Goal: Task Accomplishment & Management: Complete application form

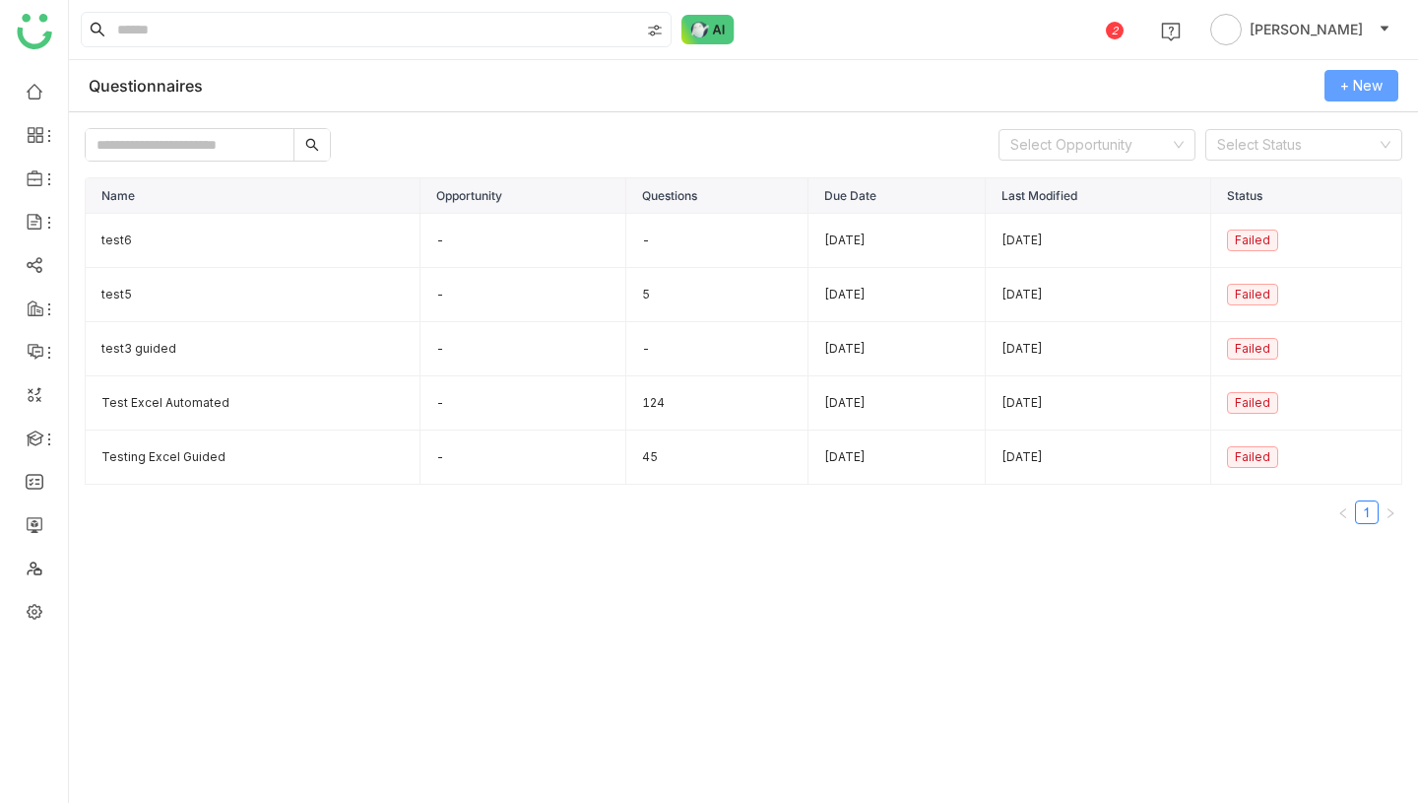
click at [1353, 90] on span "+ New" at bounding box center [1362, 86] width 42 height 22
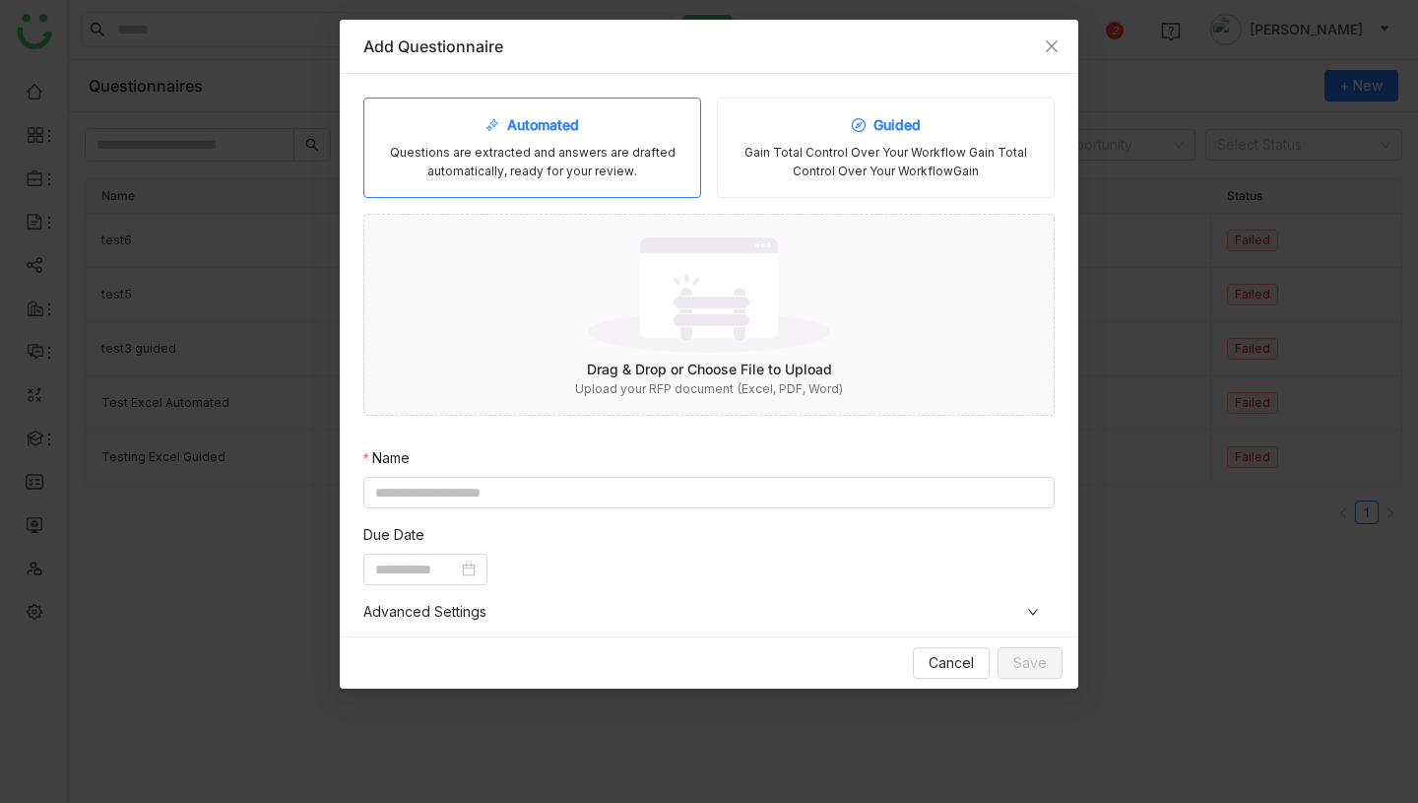
click at [860, 162] on div "Gain Total Control Over Your Workflow Gain Total Control Over Your WorkflowGain" at bounding box center [886, 162] width 304 height 37
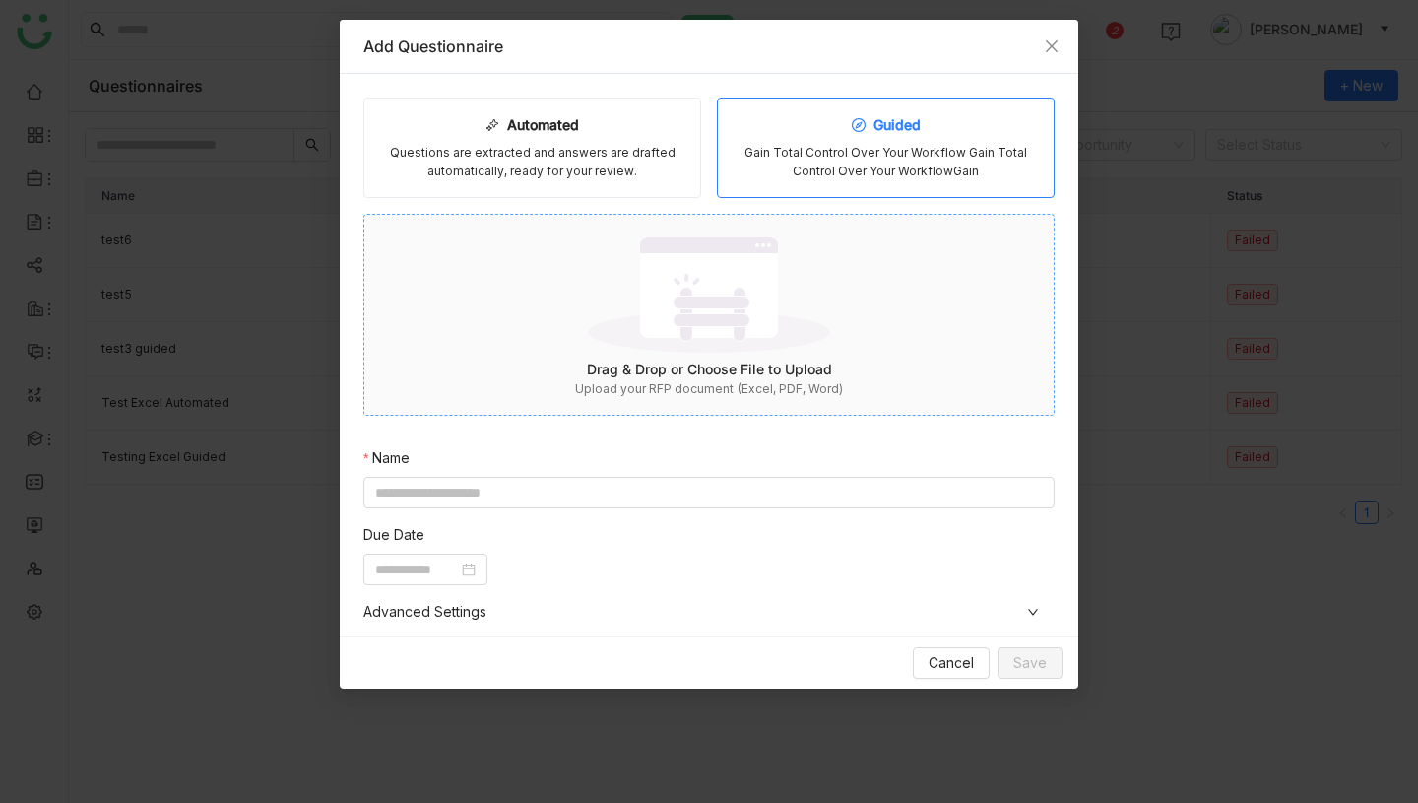
click at [710, 369] on div "Drag & Drop or Choose File to Upload" at bounding box center [708, 370] width 689 height 22
click at [506, 104] on div "Automated Questions are extracted and answers are drafted automatically, ready …" at bounding box center [532, 148] width 338 height 100
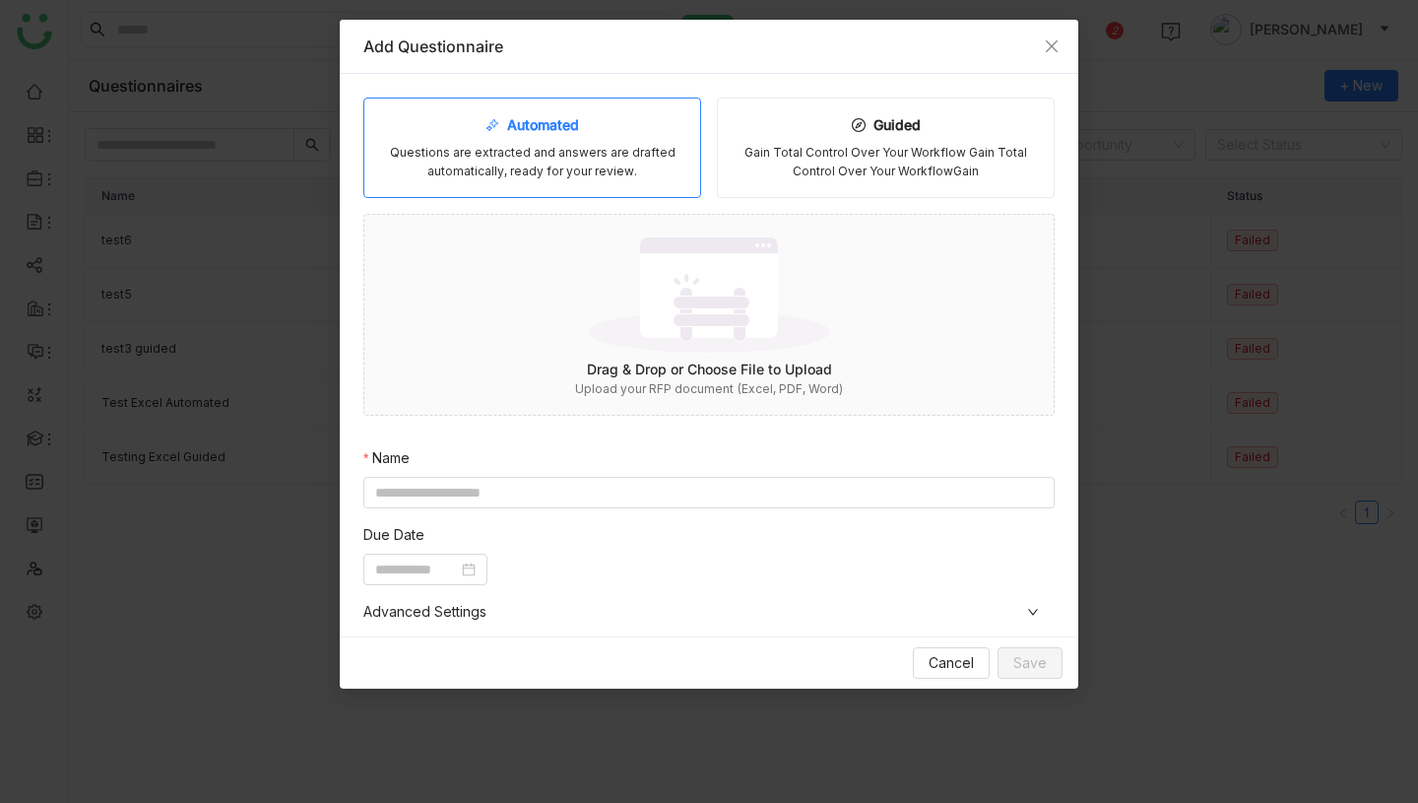
click at [737, 437] on div "Automated Questions are extracted and answers are drafted automatically, ready …" at bounding box center [708, 509] width 691 height 822
click at [707, 337] on img at bounding box center [709, 294] width 242 height 128
click at [676, 487] on div "Automated Questions are extracted and answers are drafted automatically, ready …" at bounding box center [708, 534] width 691 height 872
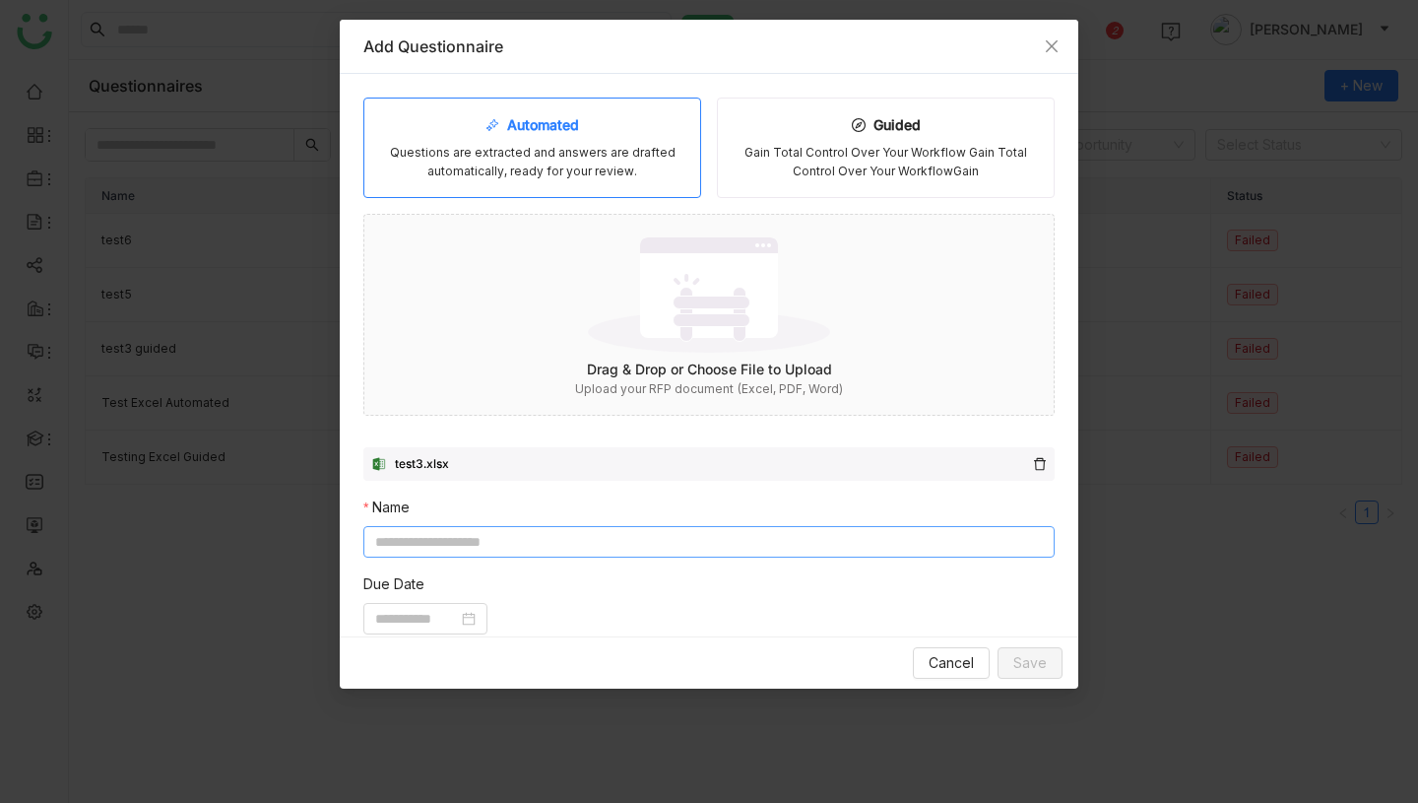
click at [657, 545] on input at bounding box center [708, 542] width 691 height 32
type input "*****"
click at [415, 611] on input at bounding box center [416, 619] width 83 height 22
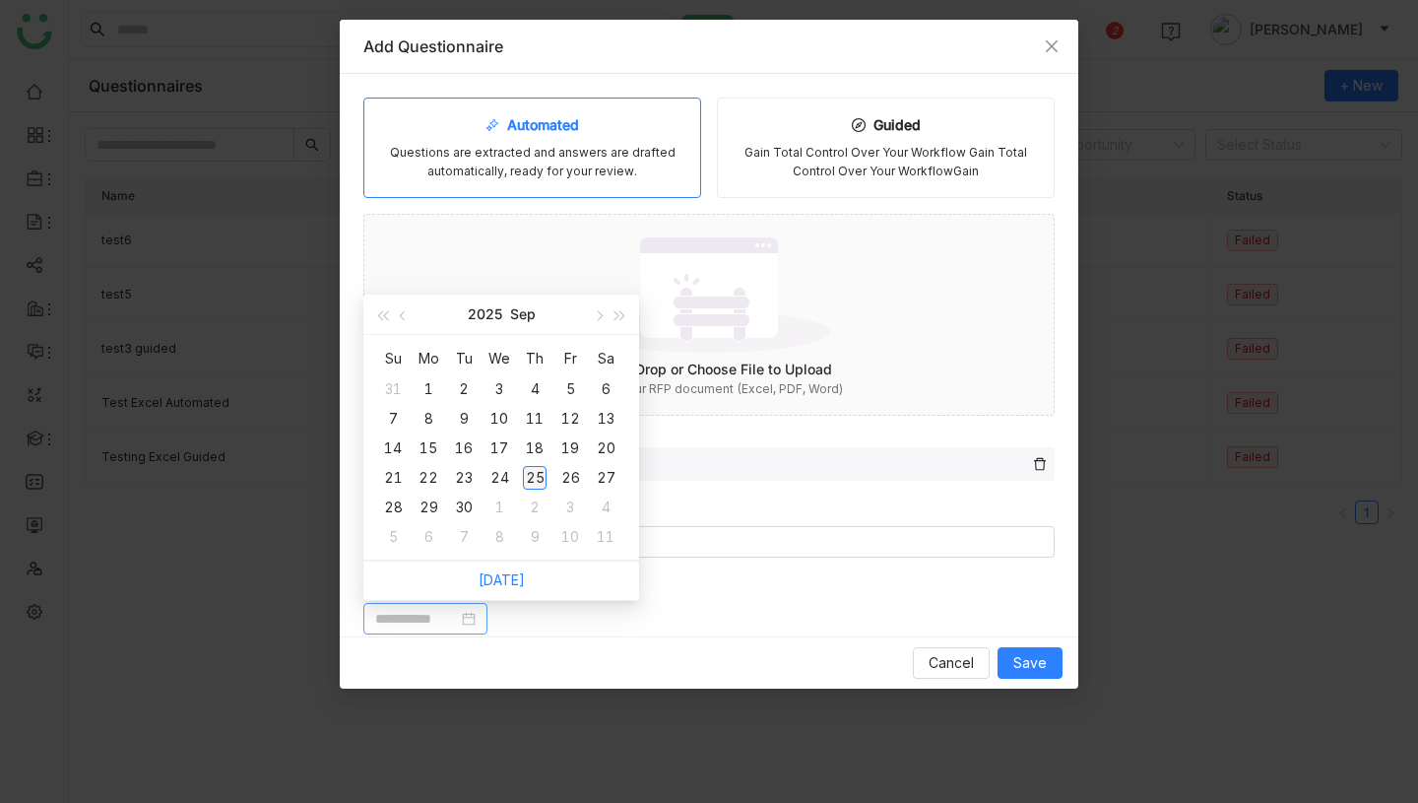
click at [547, 479] on td "25" at bounding box center [534, 478] width 35 height 30
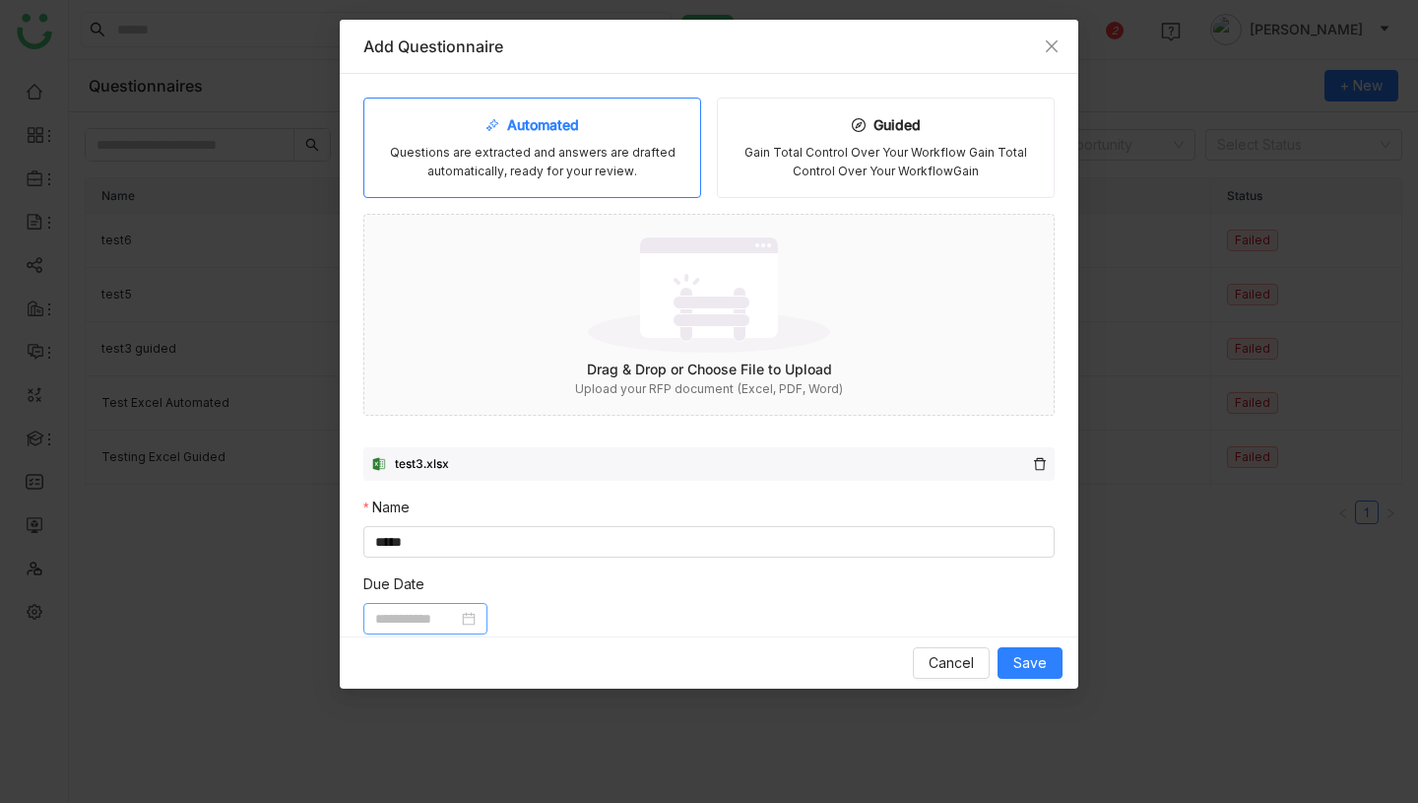
type input "**********"
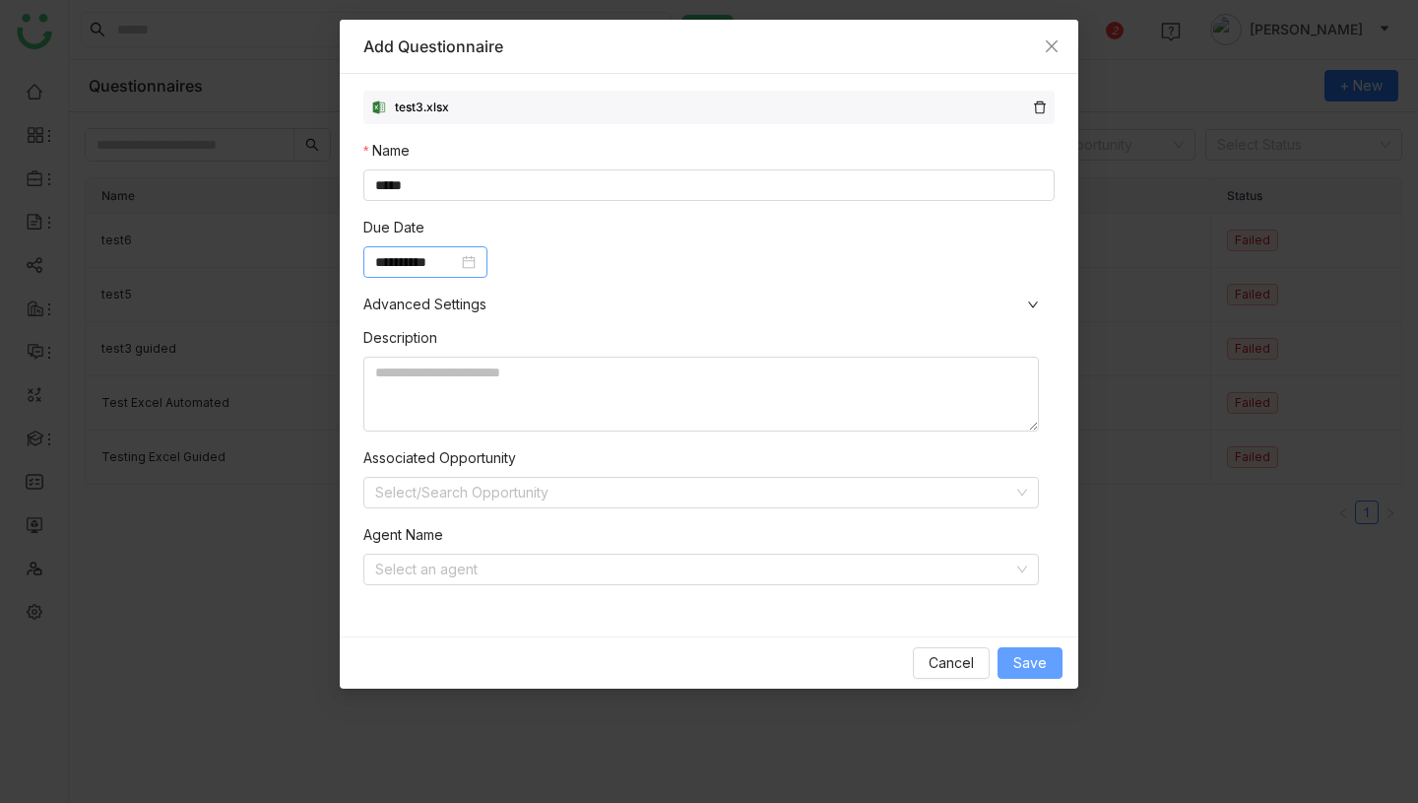
click at [1030, 663] on span "Save" at bounding box center [1030, 663] width 33 height 22
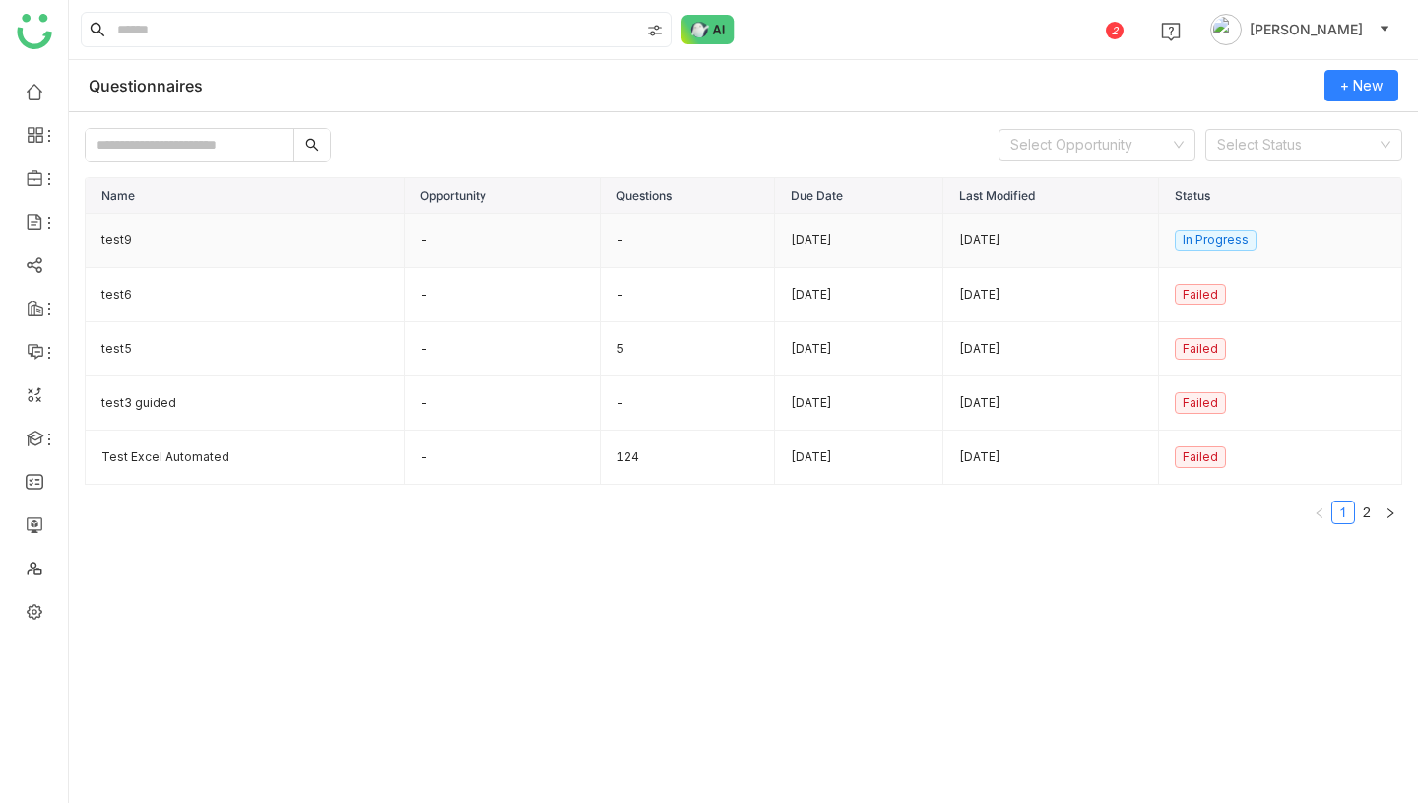
click at [120, 243] on td "test9" at bounding box center [245, 241] width 319 height 54
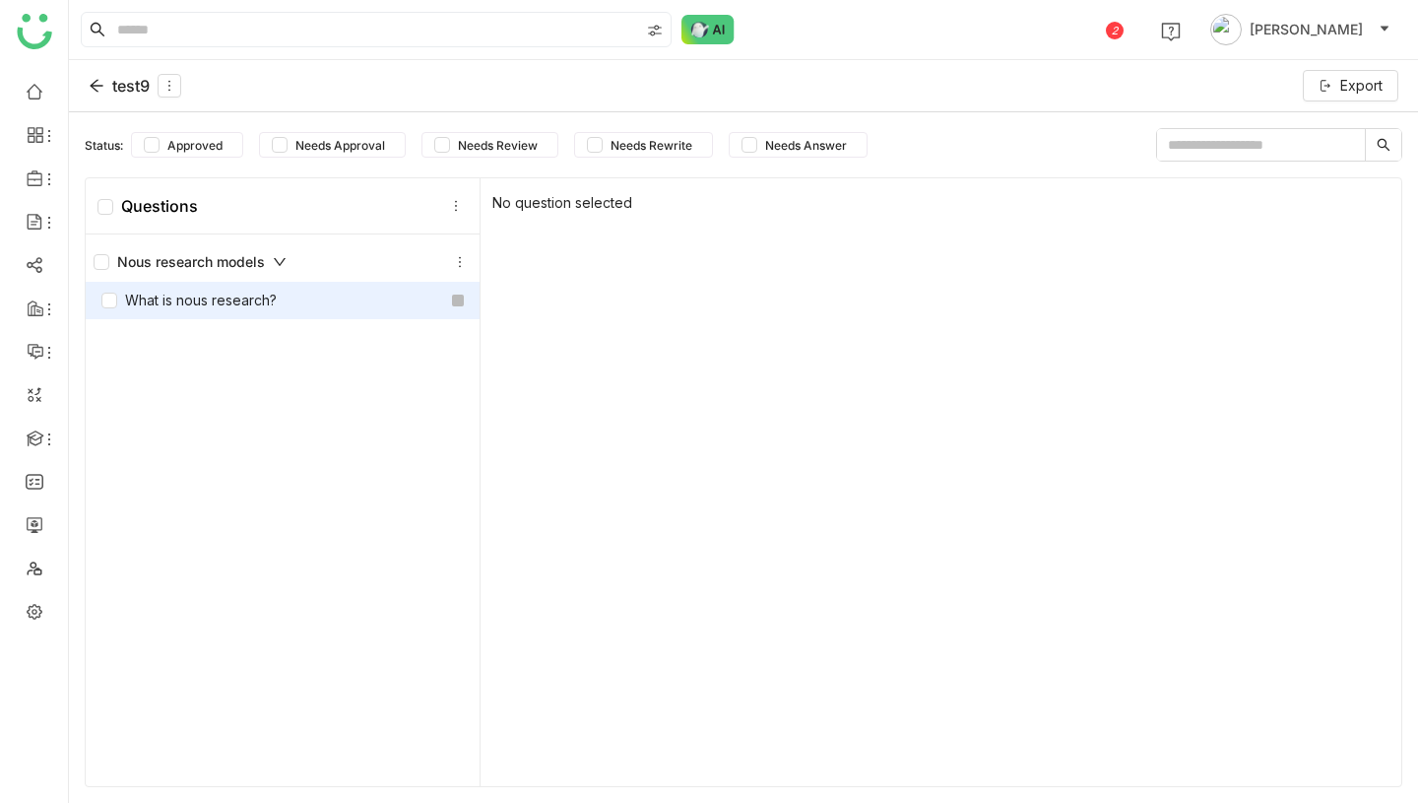
click at [350, 303] on div "What is nous research?" at bounding box center [283, 300] width 394 height 37
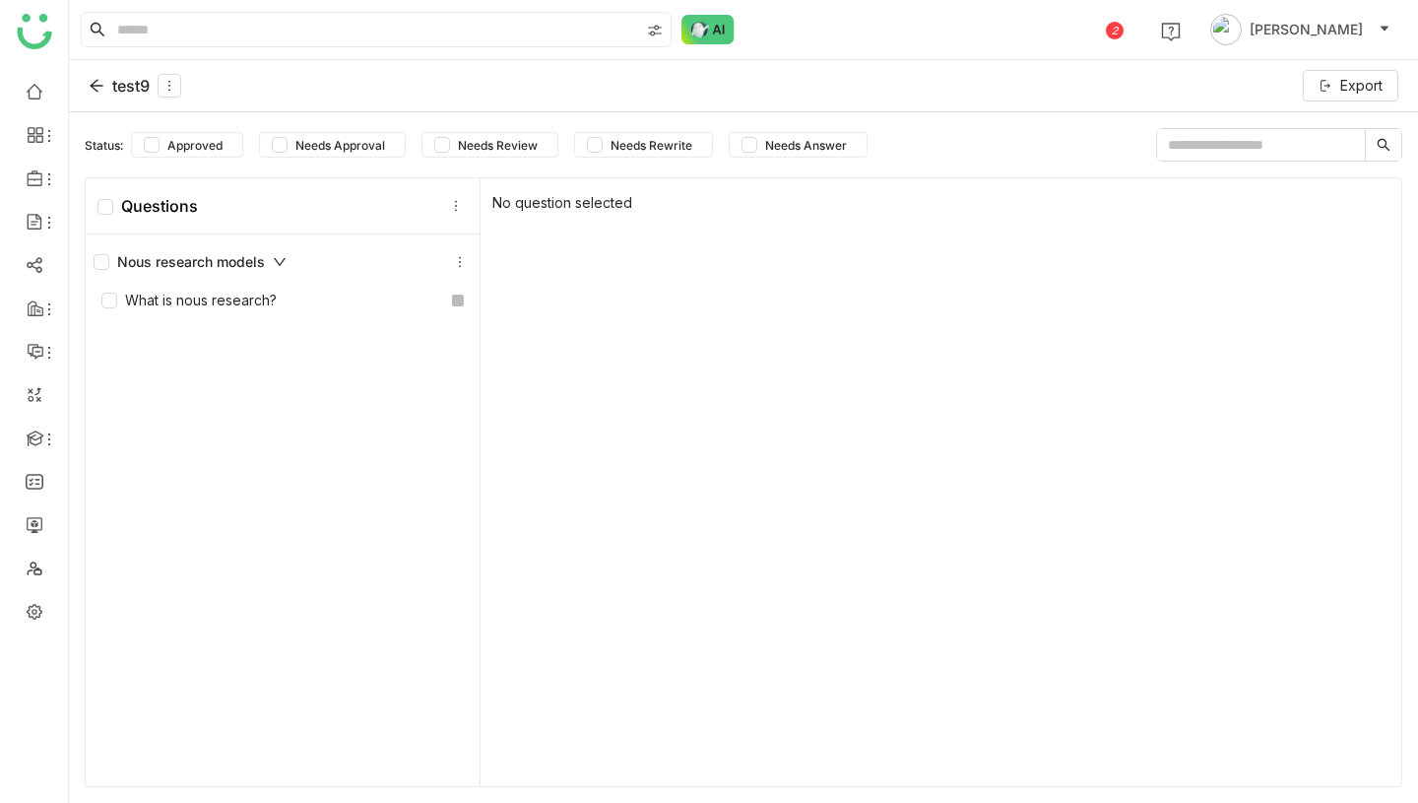
click at [279, 263] on icon at bounding box center [280, 262] width 12 height 8
click at [279, 263] on icon at bounding box center [280, 262] width 14 height 14
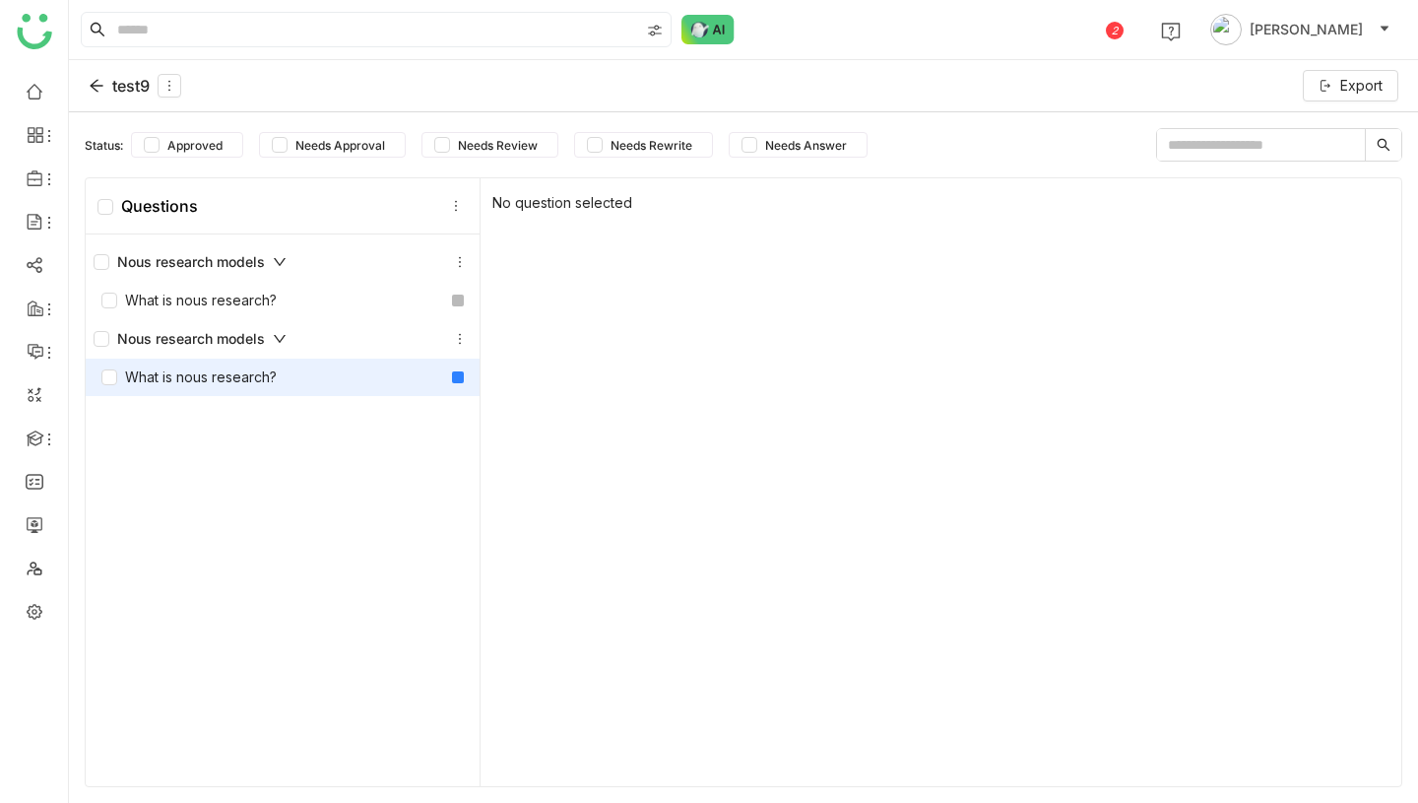
click at [349, 375] on div "What is nous research?" at bounding box center [283, 377] width 394 height 37
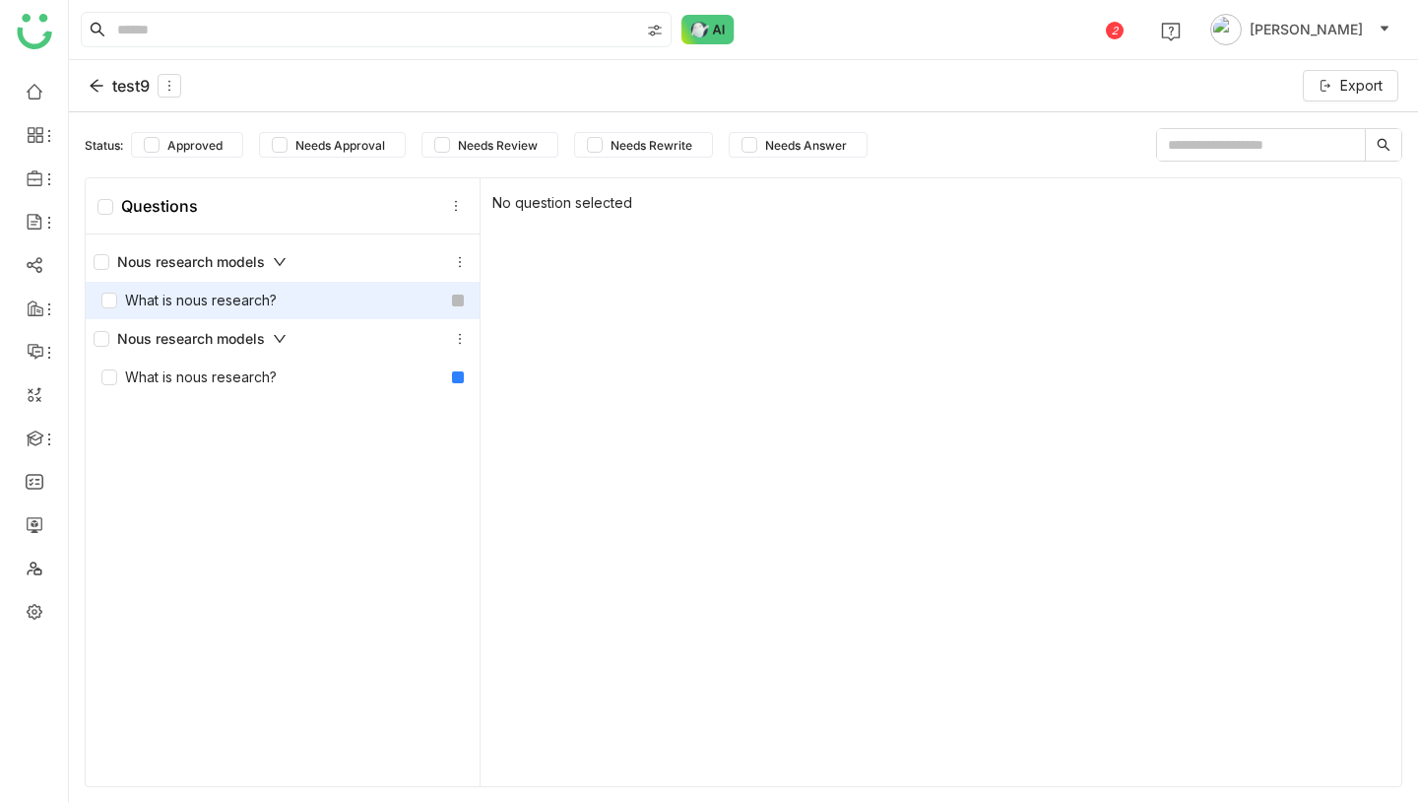
click at [298, 301] on div "What is nous research?" at bounding box center [283, 300] width 394 height 37
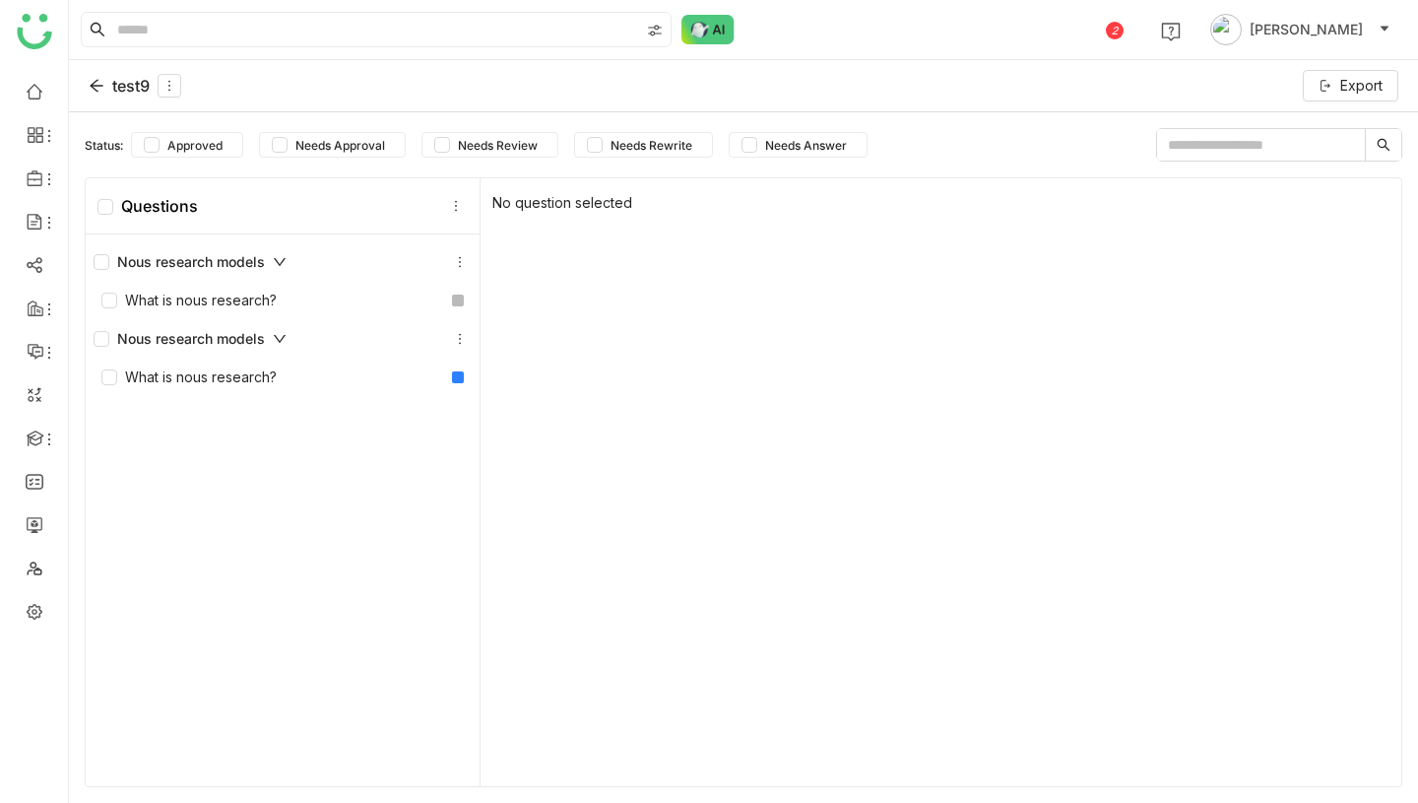
click at [109, 85] on div "test9" at bounding box center [135, 86] width 93 height 24
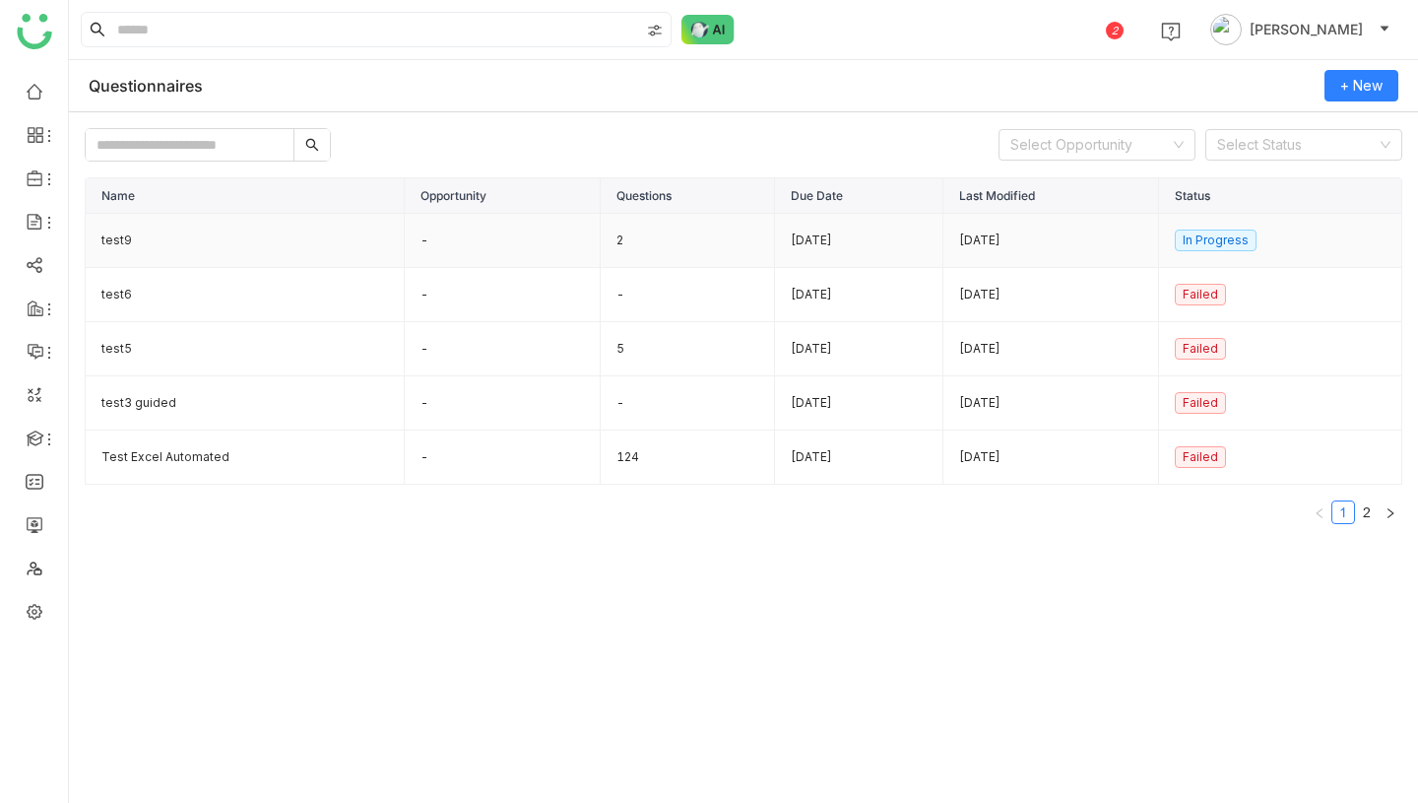
click at [655, 233] on td "2" at bounding box center [688, 241] width 174 height 54
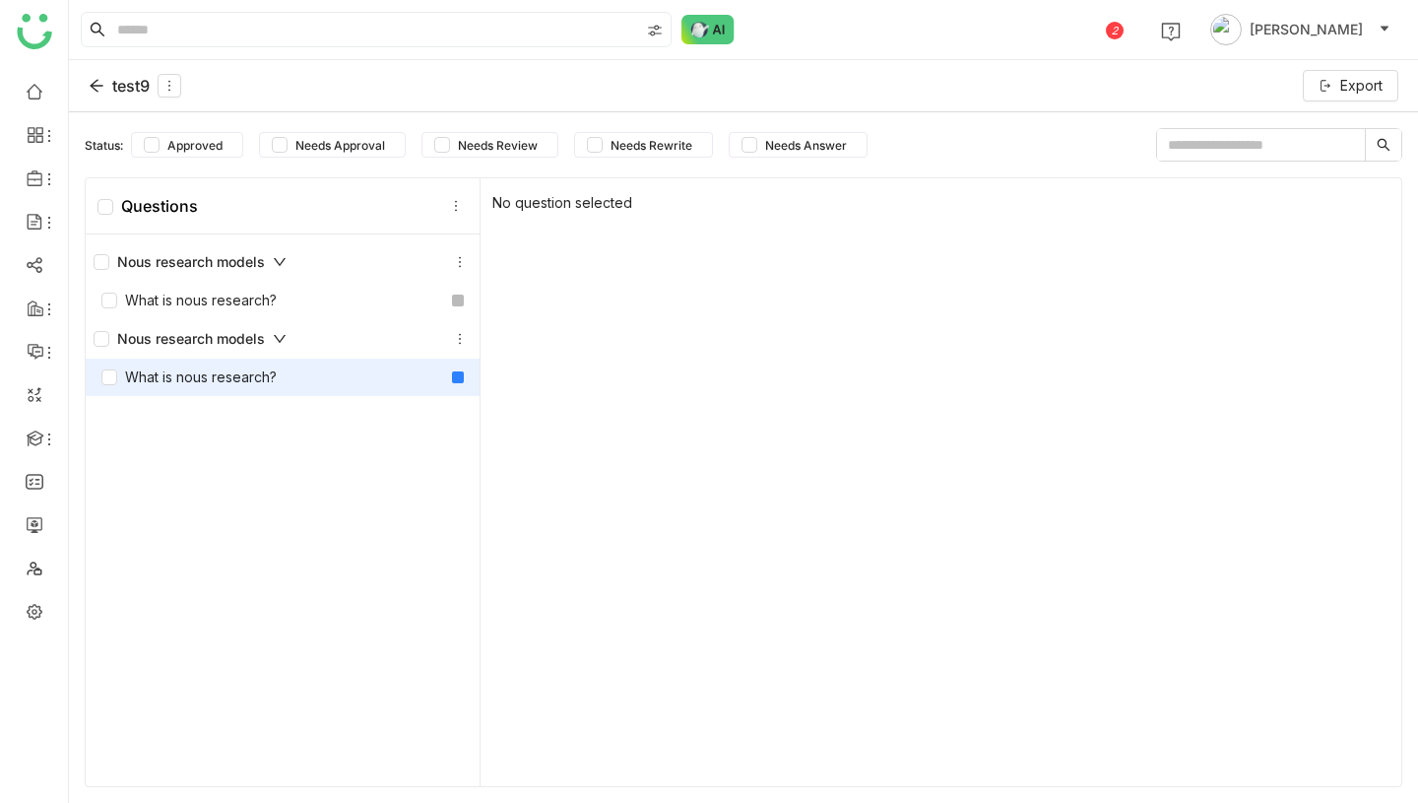
click at [305, 373] on div "What is nous research?" at bounding box center [283, 377] width 394 height 37
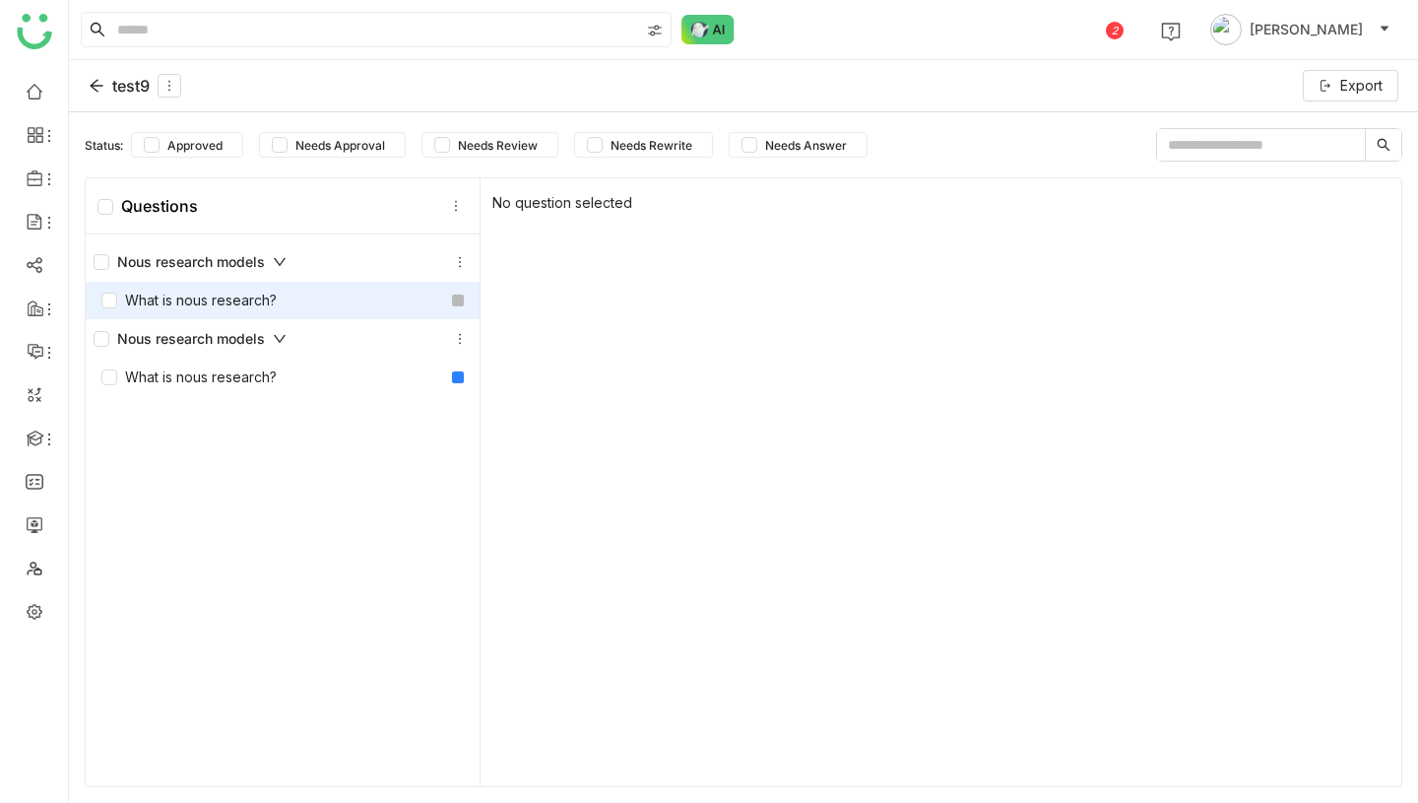
click at [282, 300] on div "What is nous research?" at bounding box center [283, 300] width 394 height 37
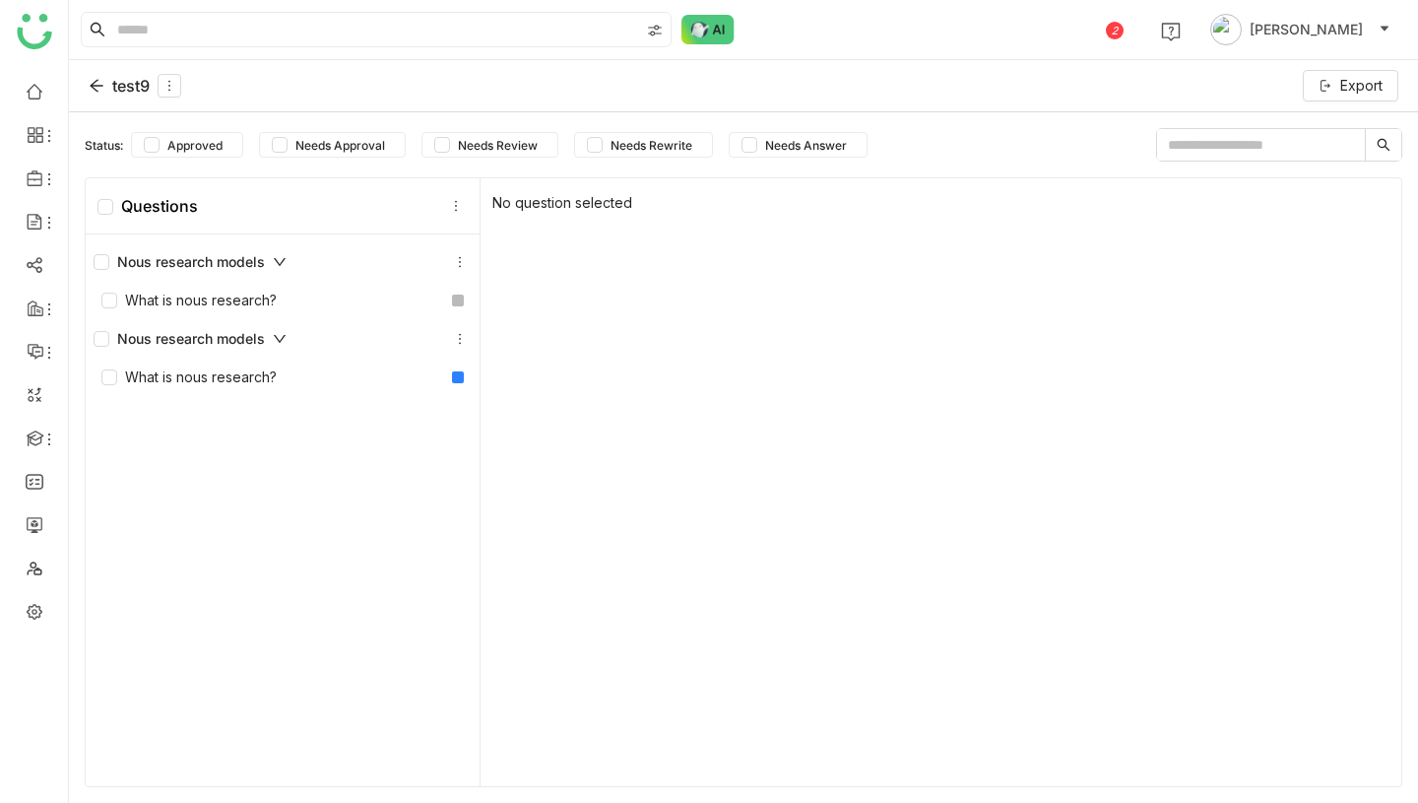
click at [87, 80] on div "test9 Export" at bounding box center [743, 86] width 1349 height 52
click at [102, 86] on icon at bounding box center [96, 86] width 13 height 13
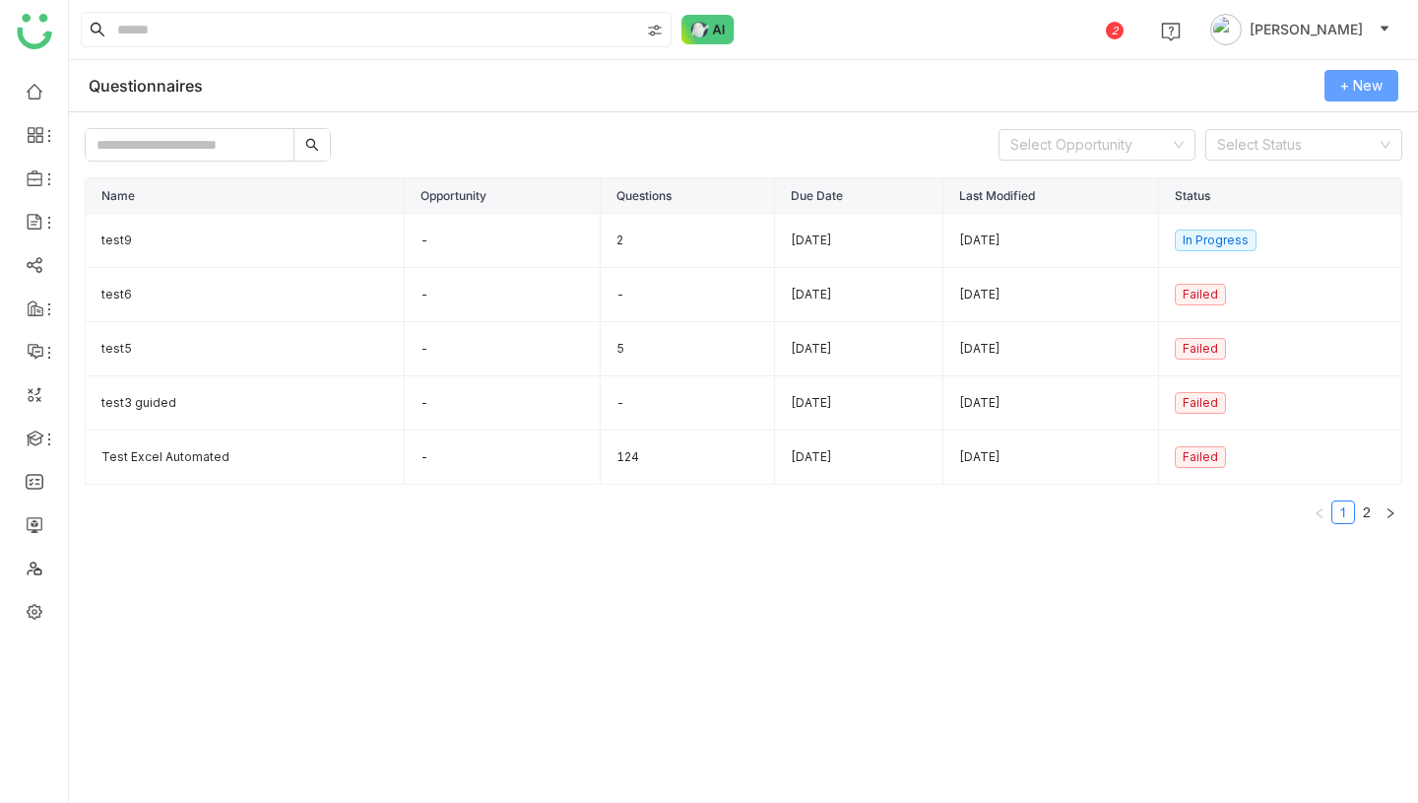
click at [1347, 88] on span "+ New" at bounding box center [1362, 86] width 42 height 22
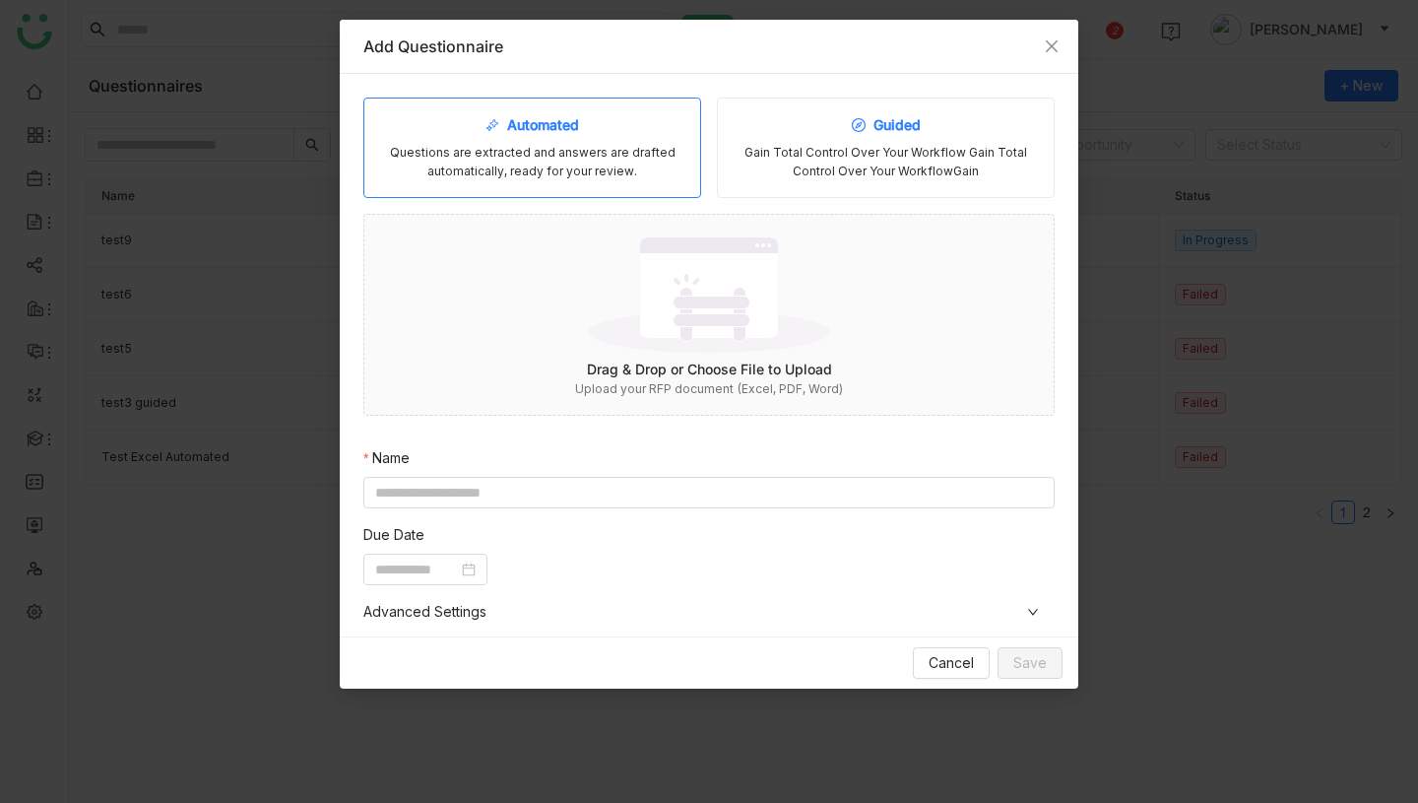
click at [900, 149] on div "Gain Total Control Over Your Workflow Gain Total Control Over Your WorkflowGain" at bounding box center [886, 162] width 304 height 37
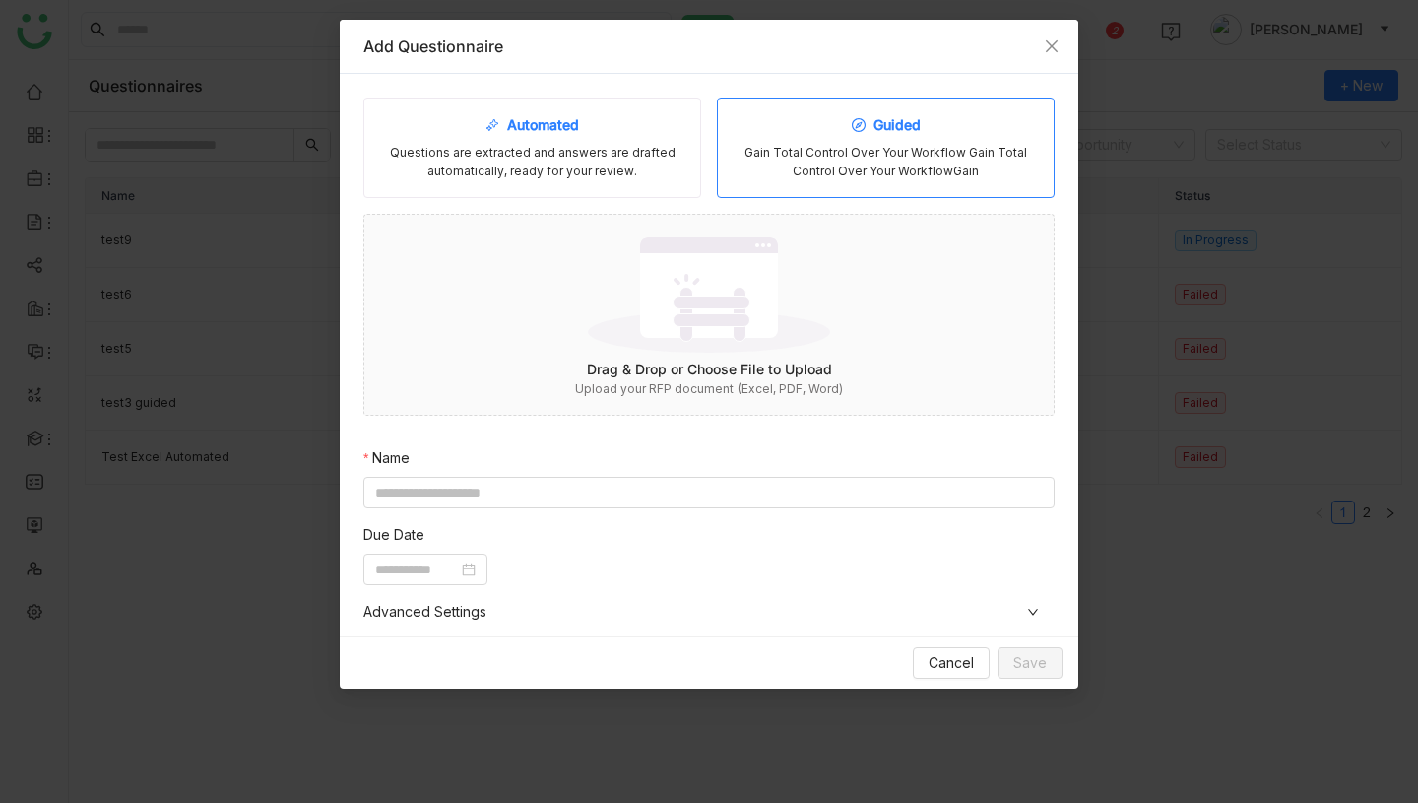
click at [574, 167] on div "Questions are extracted and answers are drafted automatically, ready for your r…" at bounding box center [532, 162] width 304 height 37
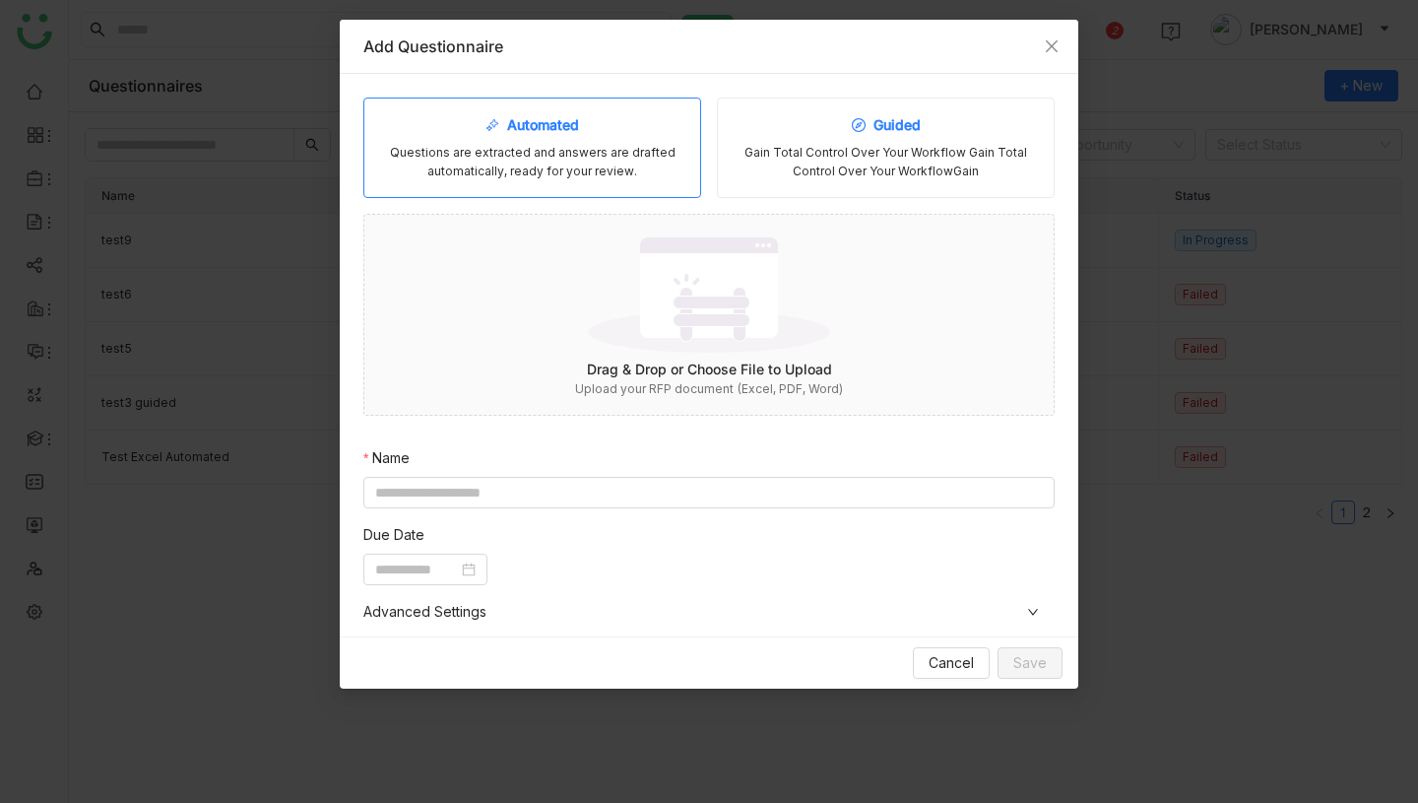
click at [908, 165] on div "Gain Total Control Over Your Workflow Gain Total Control Over Your WorkflowGain" at bounding box center [886, 162] width 304 height 37
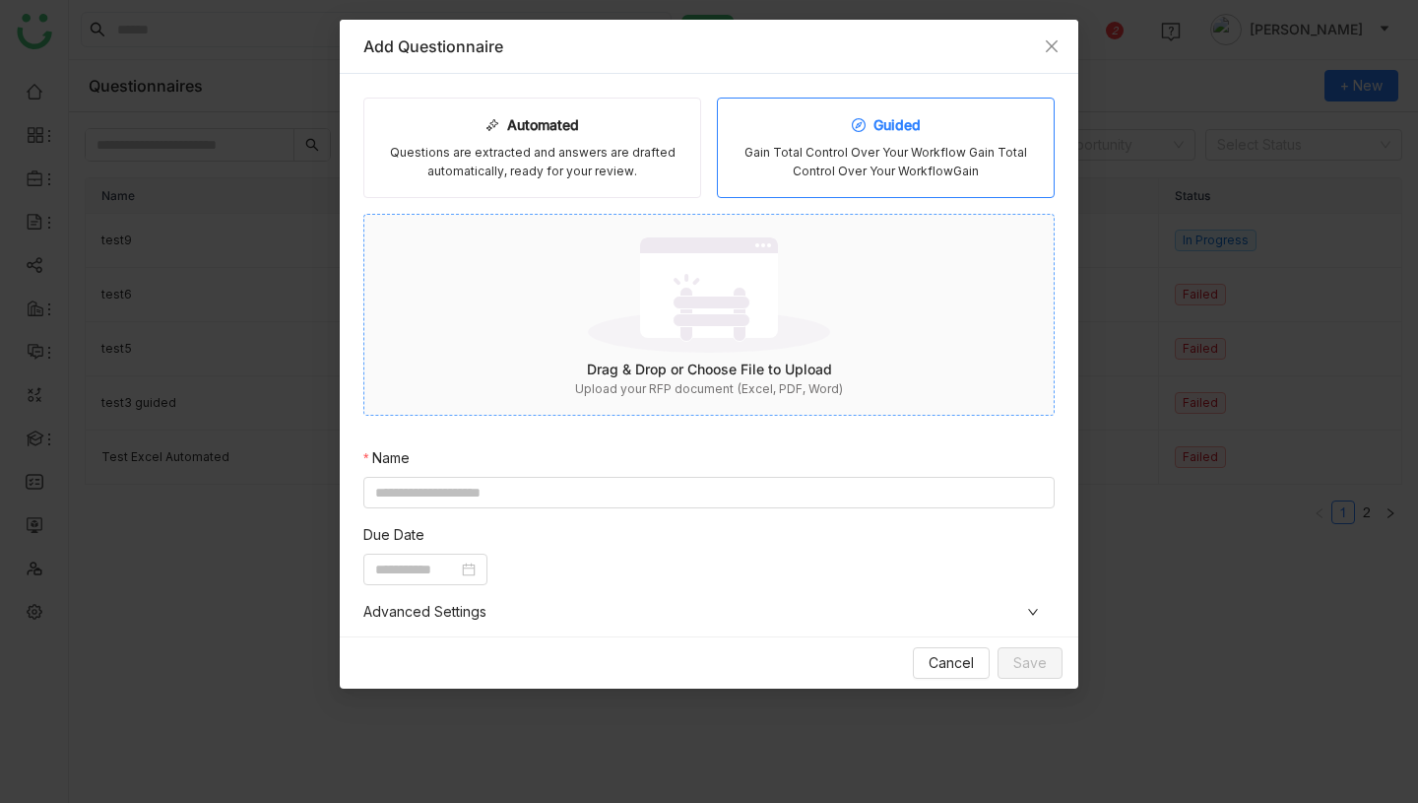
click at [748, 380] on div "Upload your RFP document (Excel, PDF, Word)" at bounding box center [708, 389] width 689 height 19
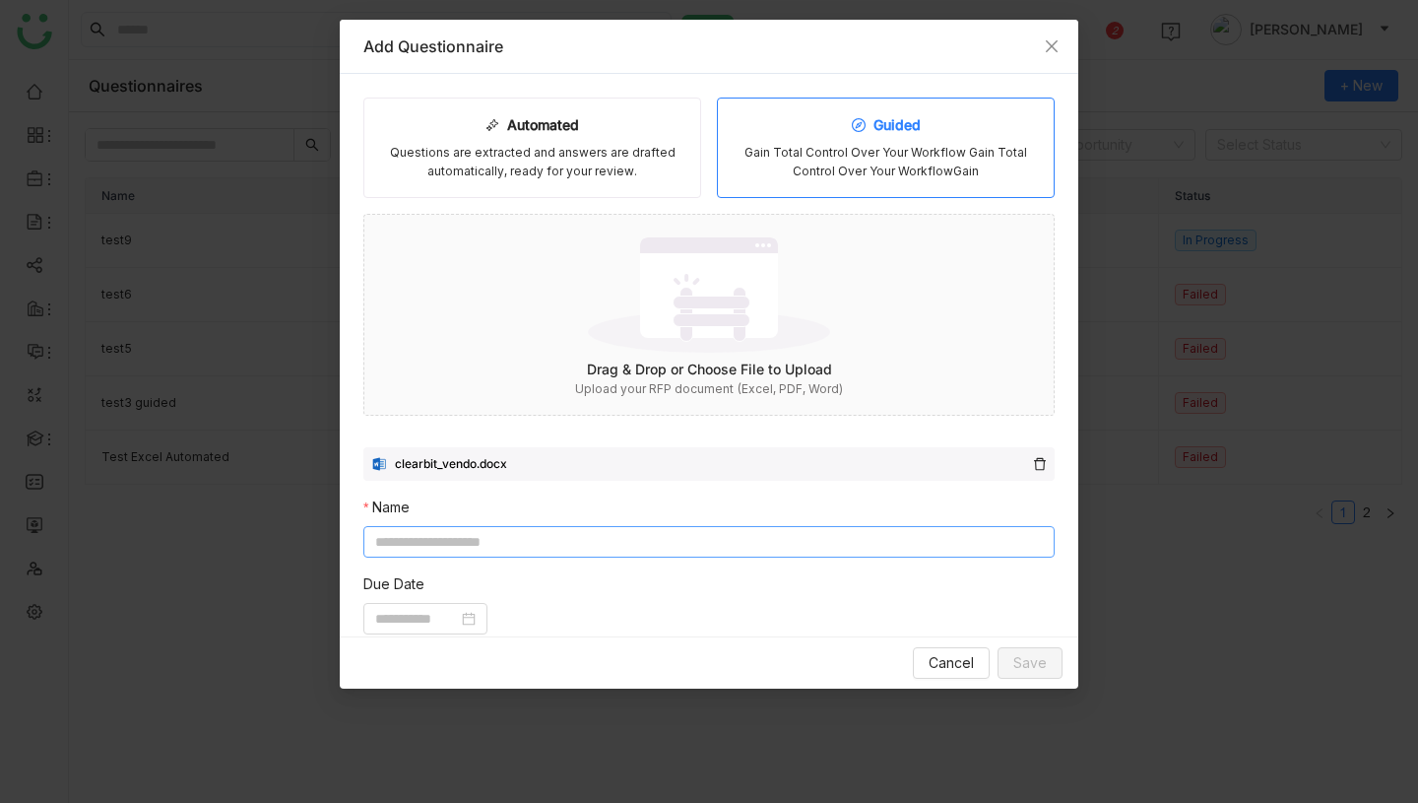
click at [807, 551] on input at bounding box center [708, 542] width 691 height 32
type input "**********"
click at [456, 616] on input at bounding box center [416, 619] width 83 height 22
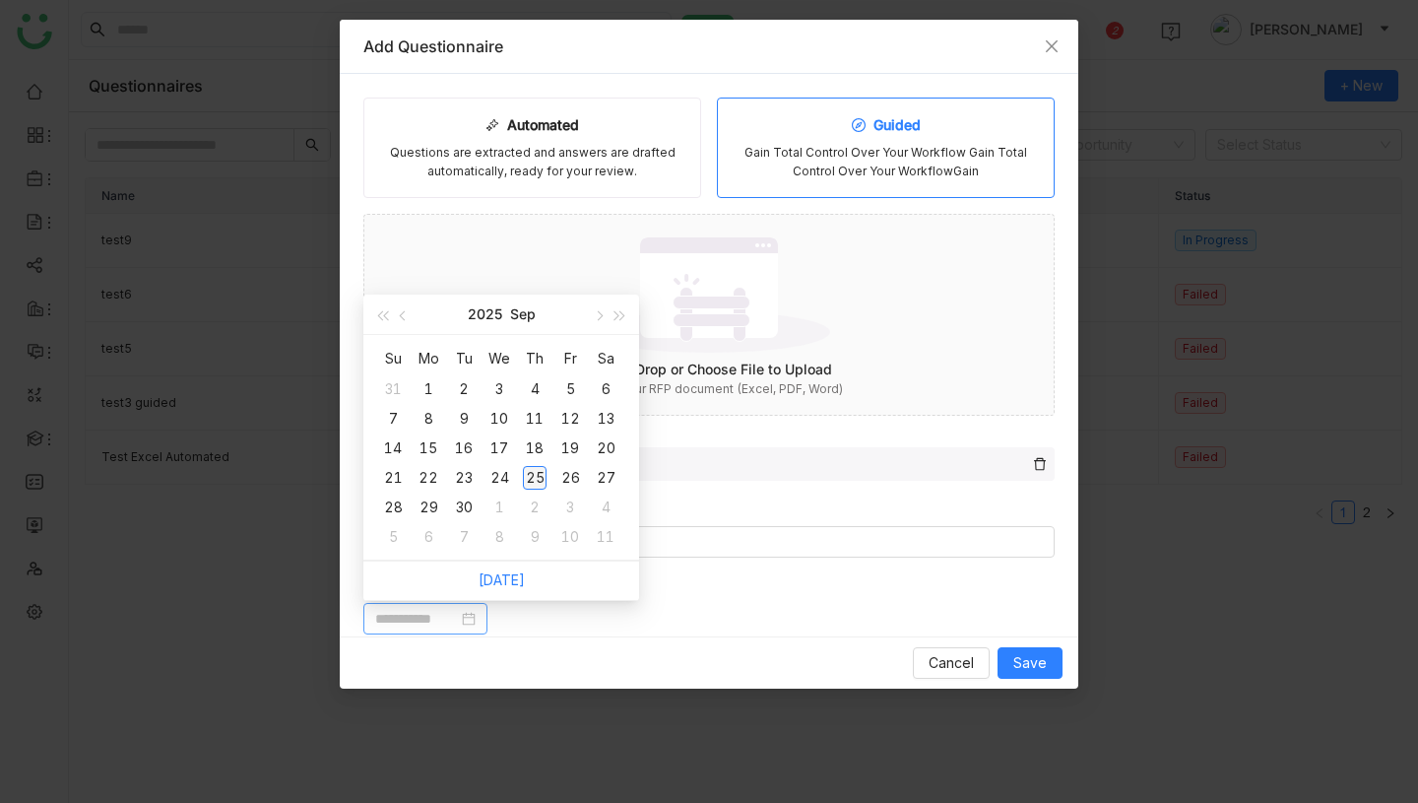
click at [545, 477] on div "25" at bounding box center [535, 478] width 24 height 24
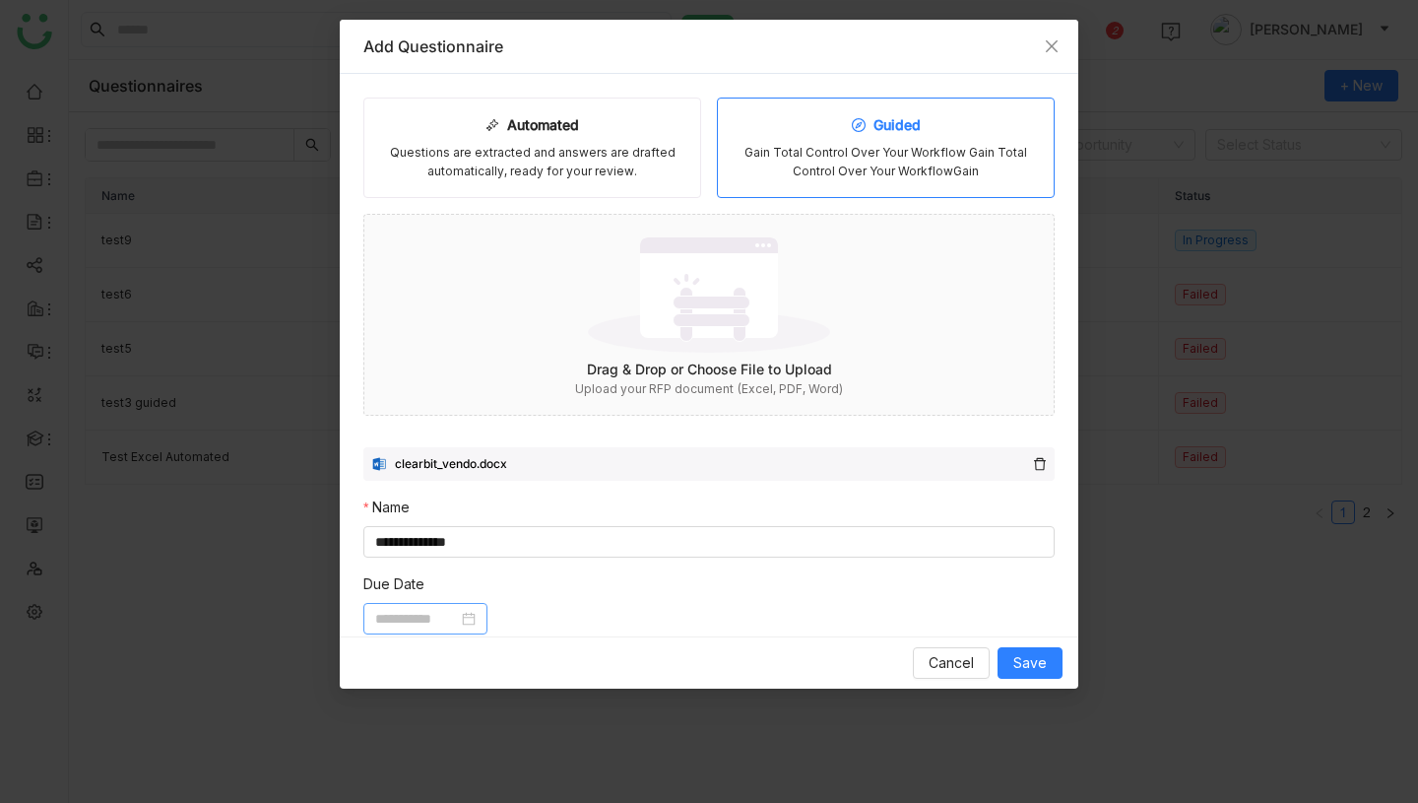
type input "**********"
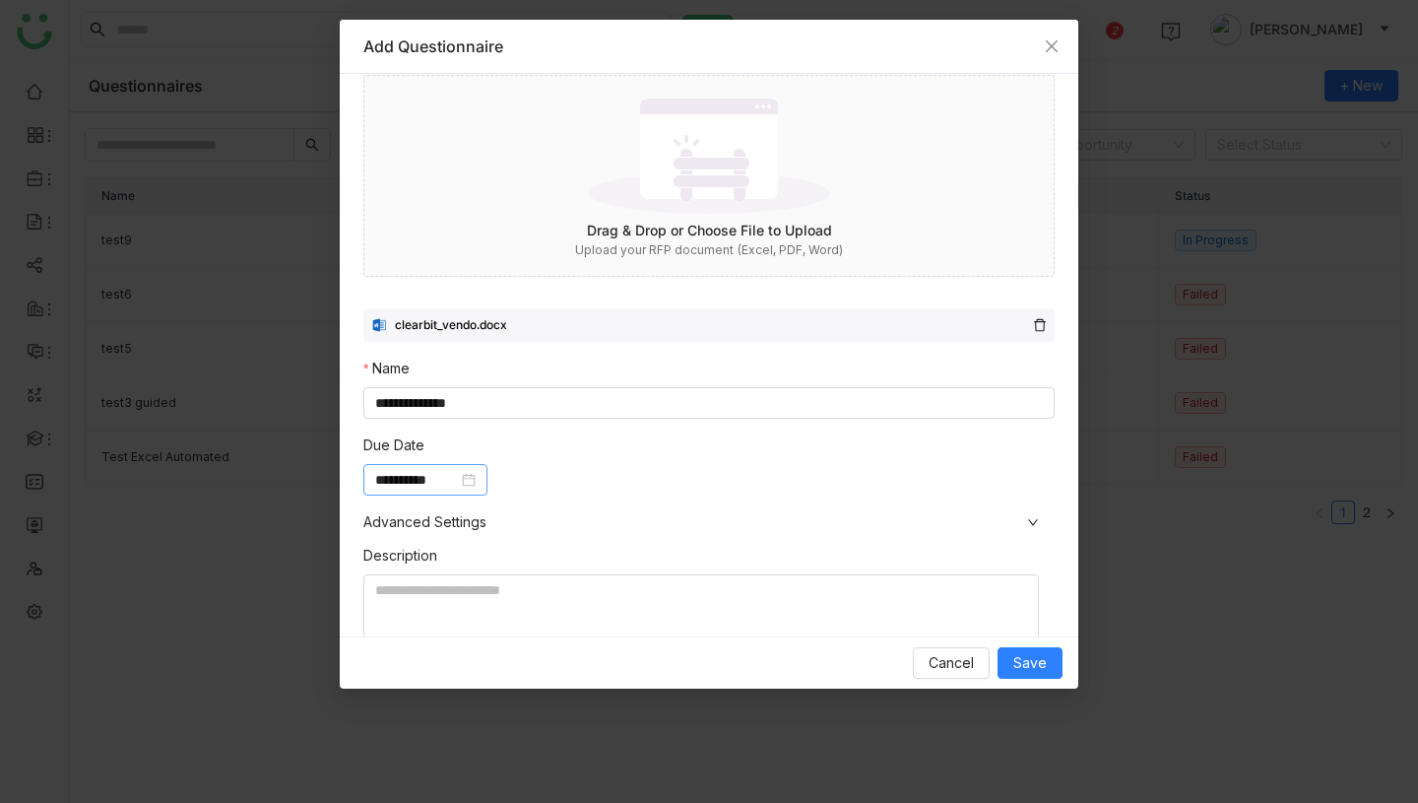
scroll to position [358, 0]
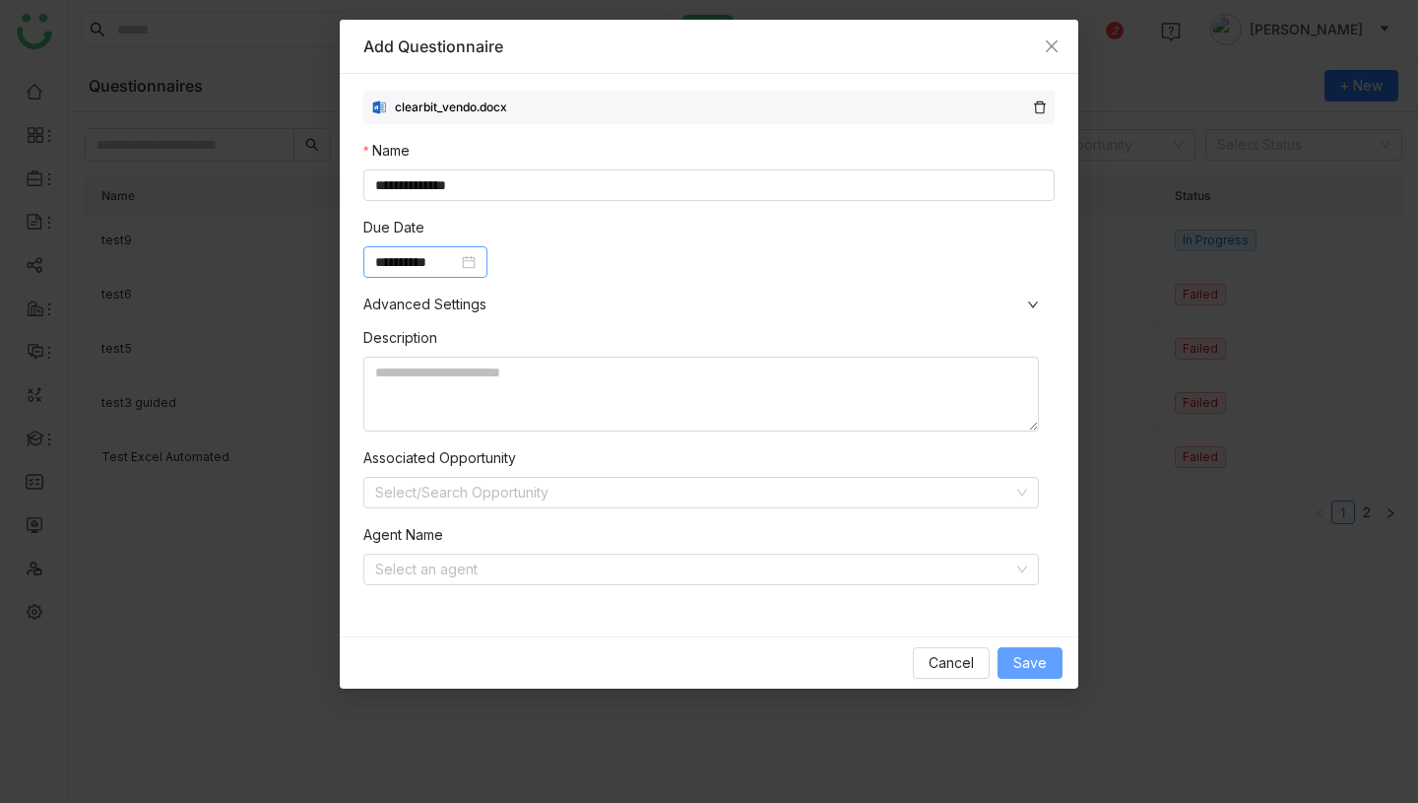
click at [1041, 658] on span "Save" at bounding box center [1030, 663] width 33 height 22
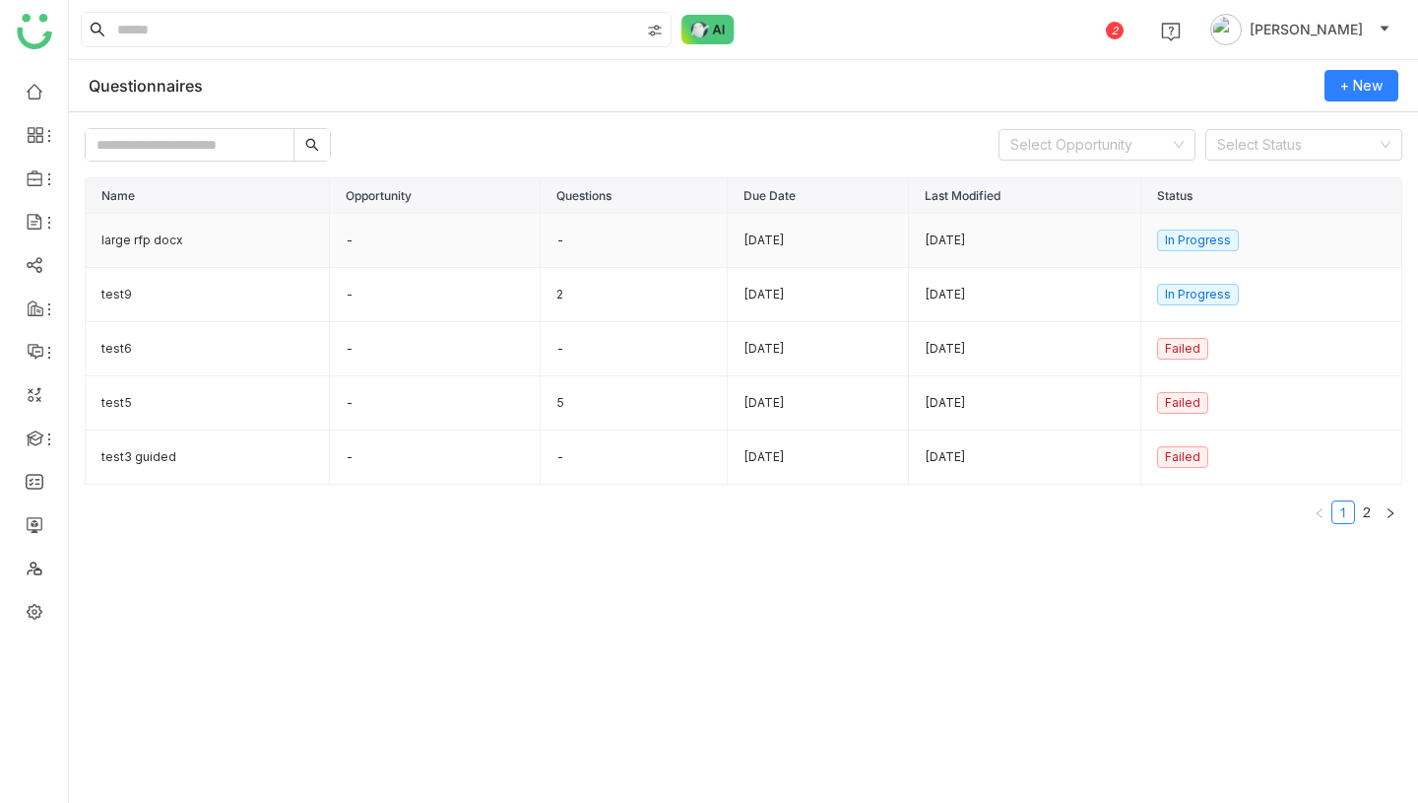
click at [477, 245] on td "-" at bounding box center [435, 241] width 211 height 54
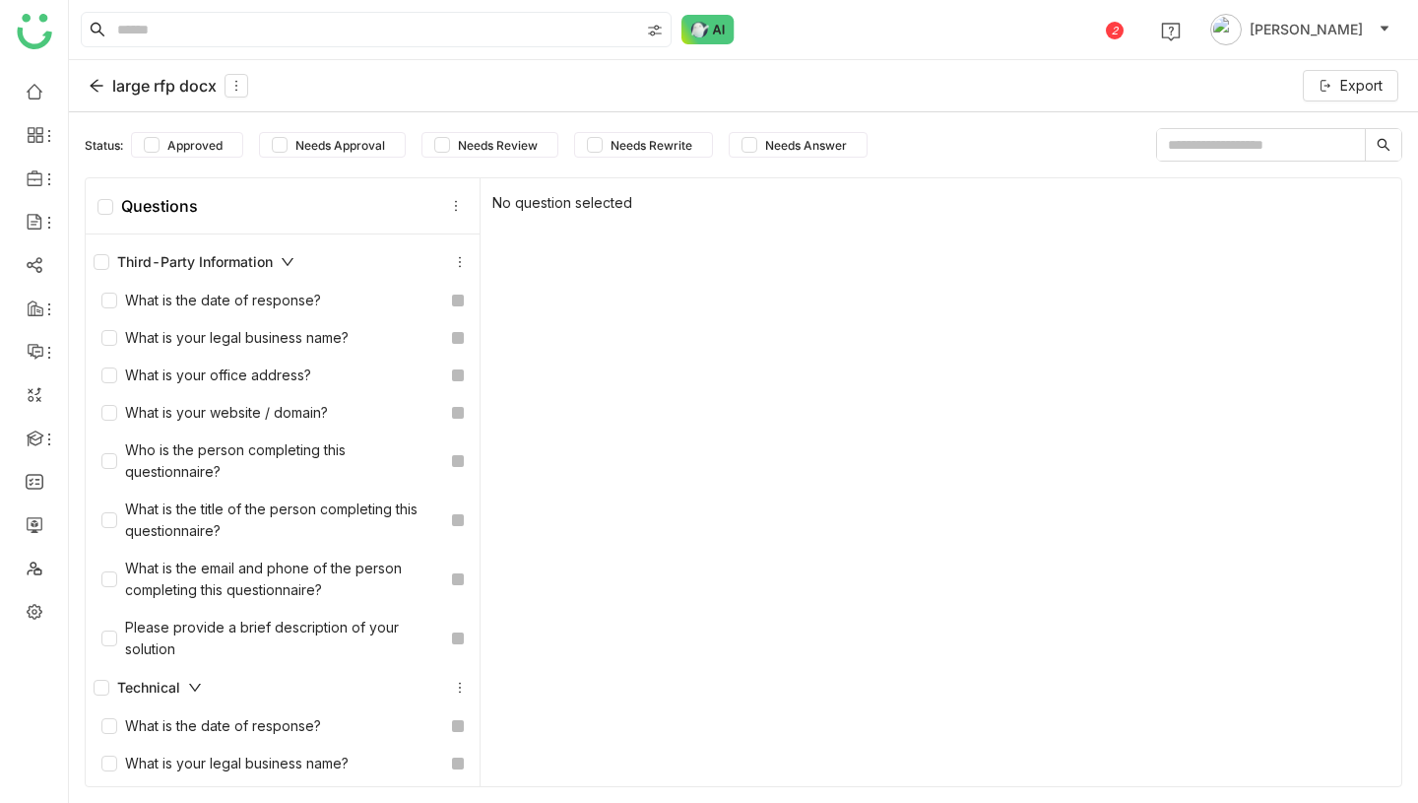
click at [280, 258] on div "Third-Party Information" at bounding box center [194, 262] width 201 height 22
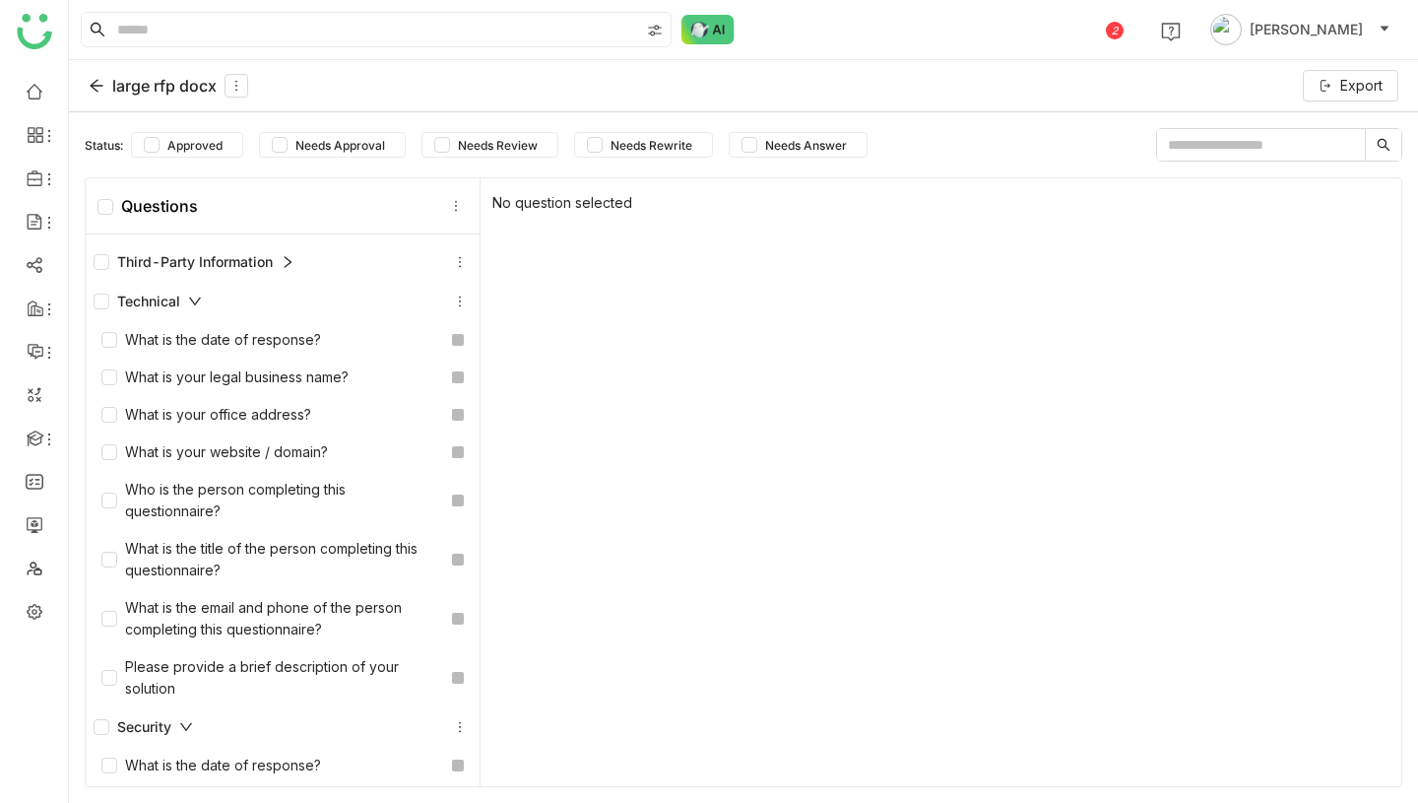
click at [292, 260] on icon at bounding box center [288, 262] width 7 height 12
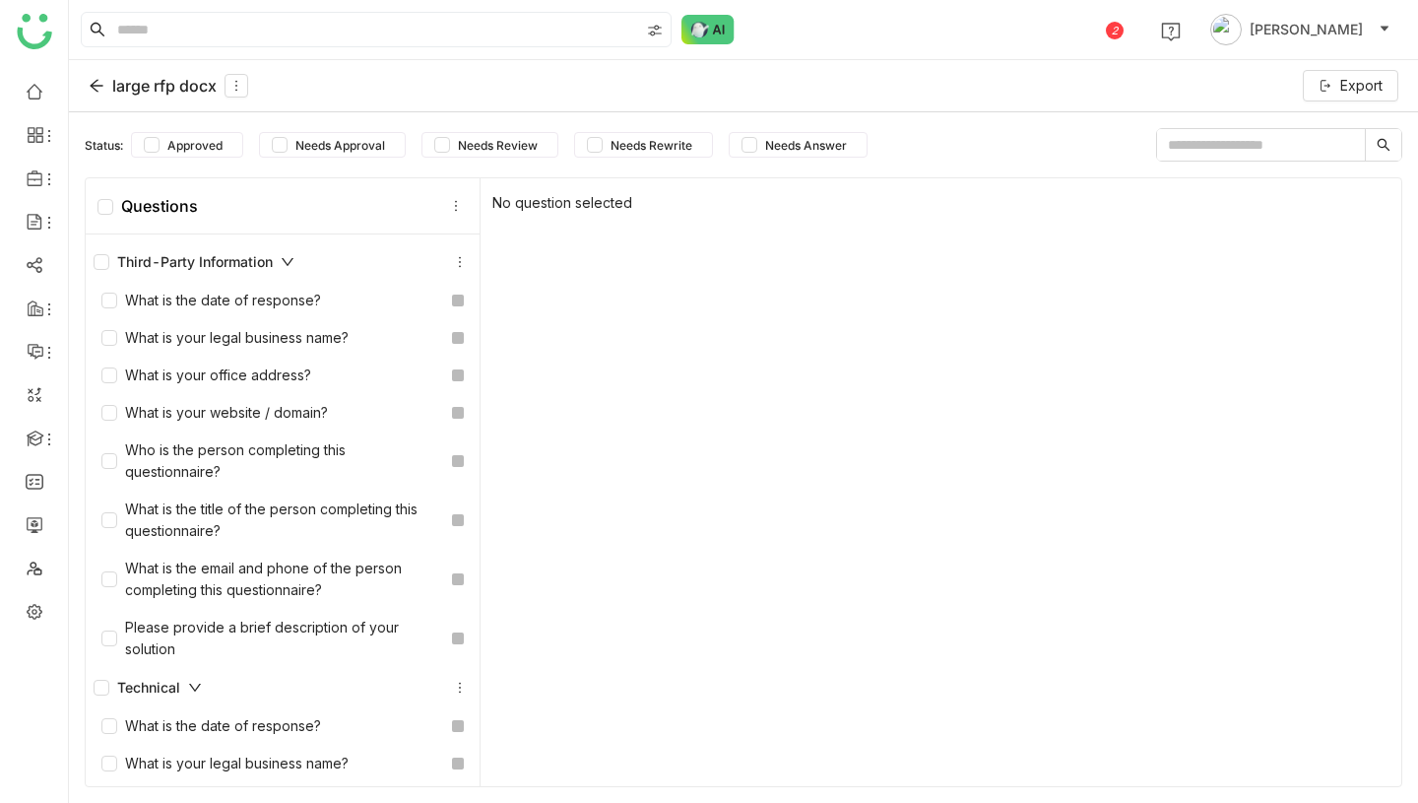
click at [292, 260] on icon at bounding box center [288, 262] width 14 height 14
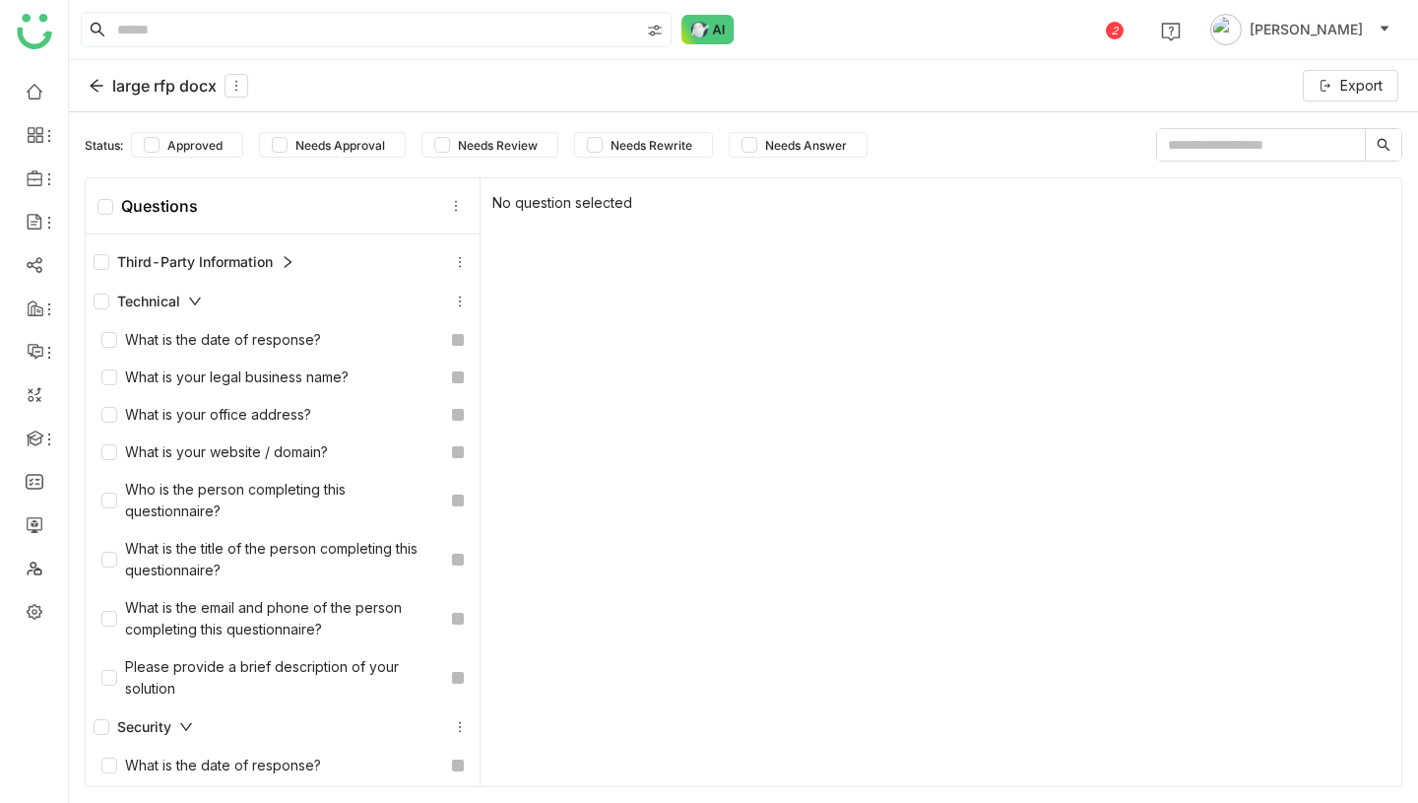
click at [119, 79] on div "large rfp docx" at bounding box center [169, 86] width 160 height 24
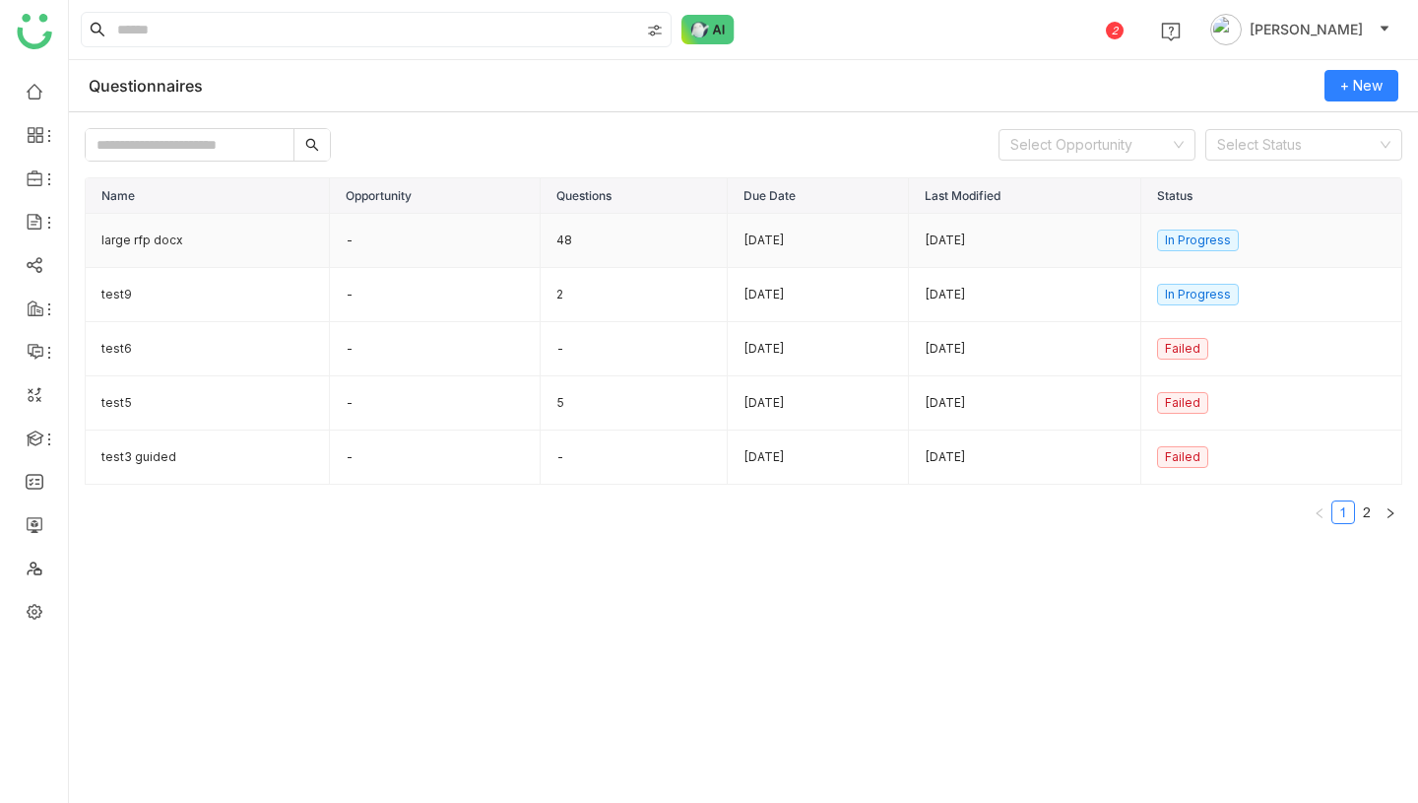
click at [199, 236] on td "large rfp docx" at bounding box center [208, 241] width 244 height 54
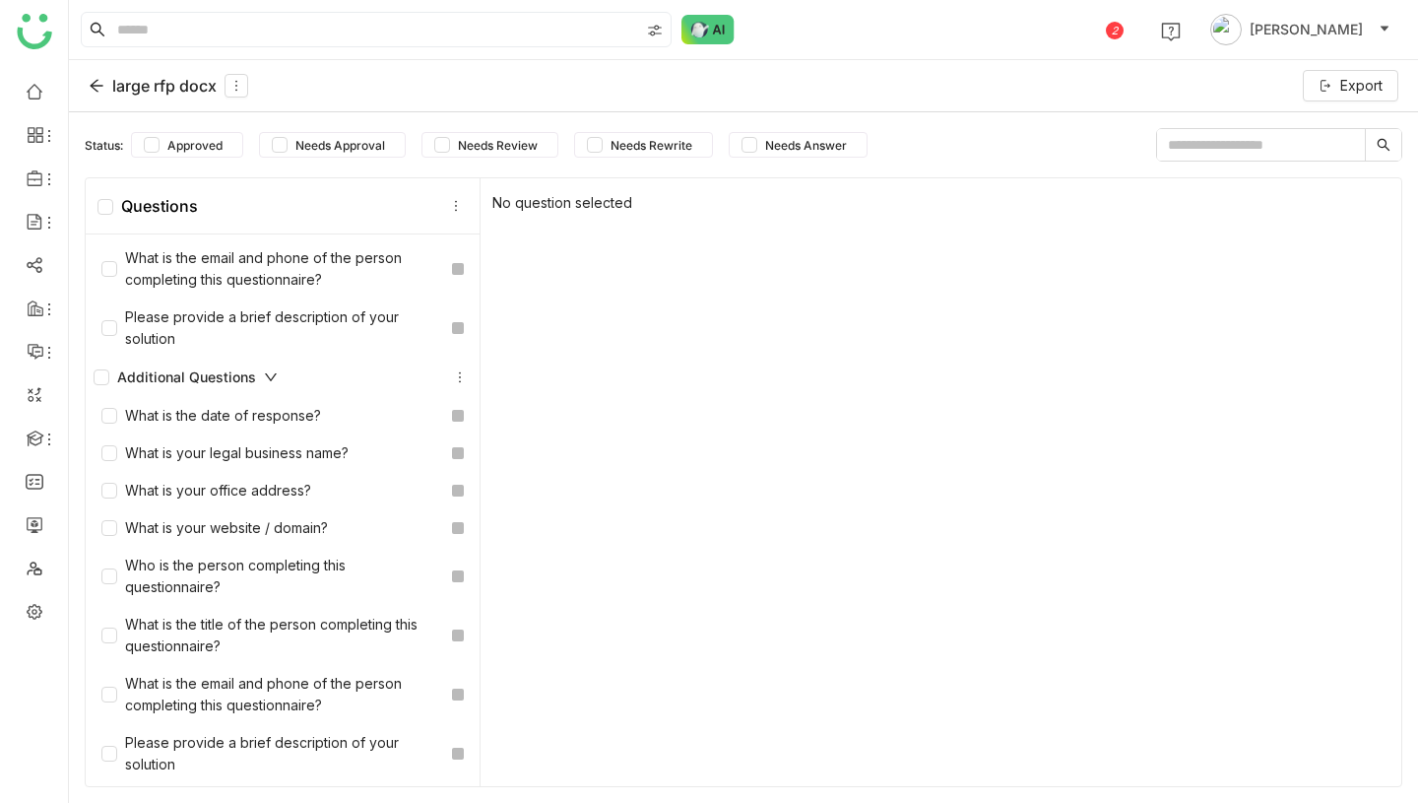
scroll to position [4, 0]
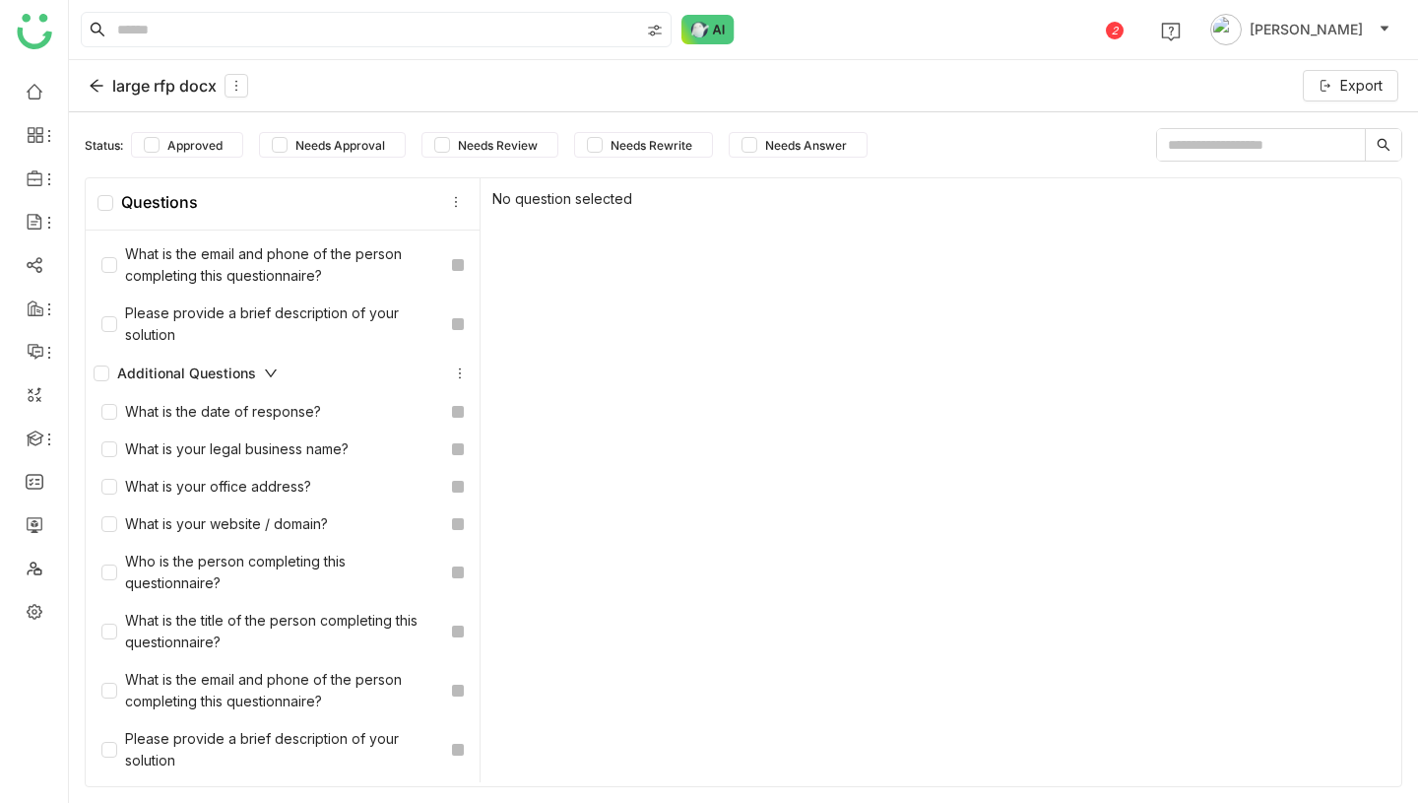
click at [106, 90] on div "large rfp docx" at bounding box center [169, 86] width 160 height 24
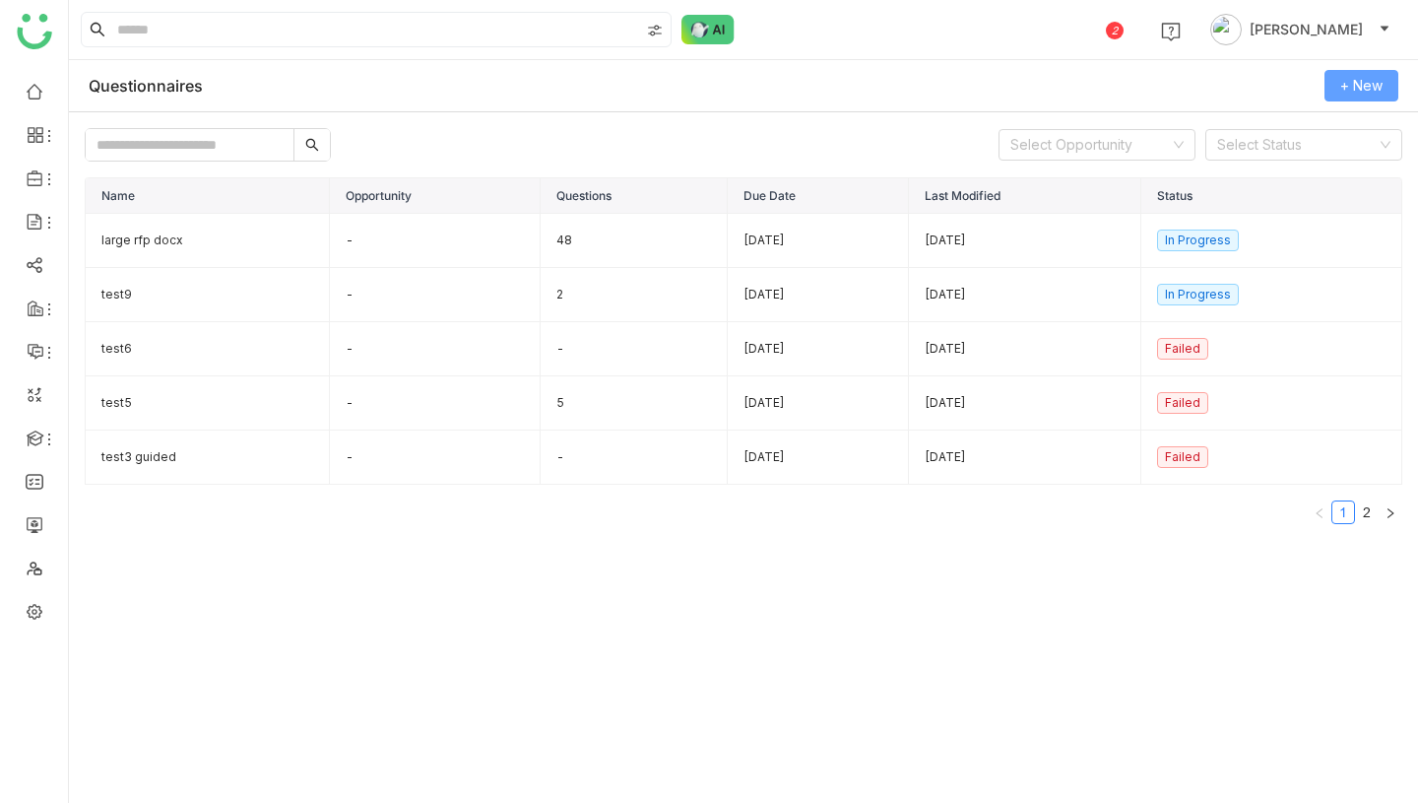
click at [1342, 92] on span "+ New" at bounding box center [1362, 86] width 42 height 22
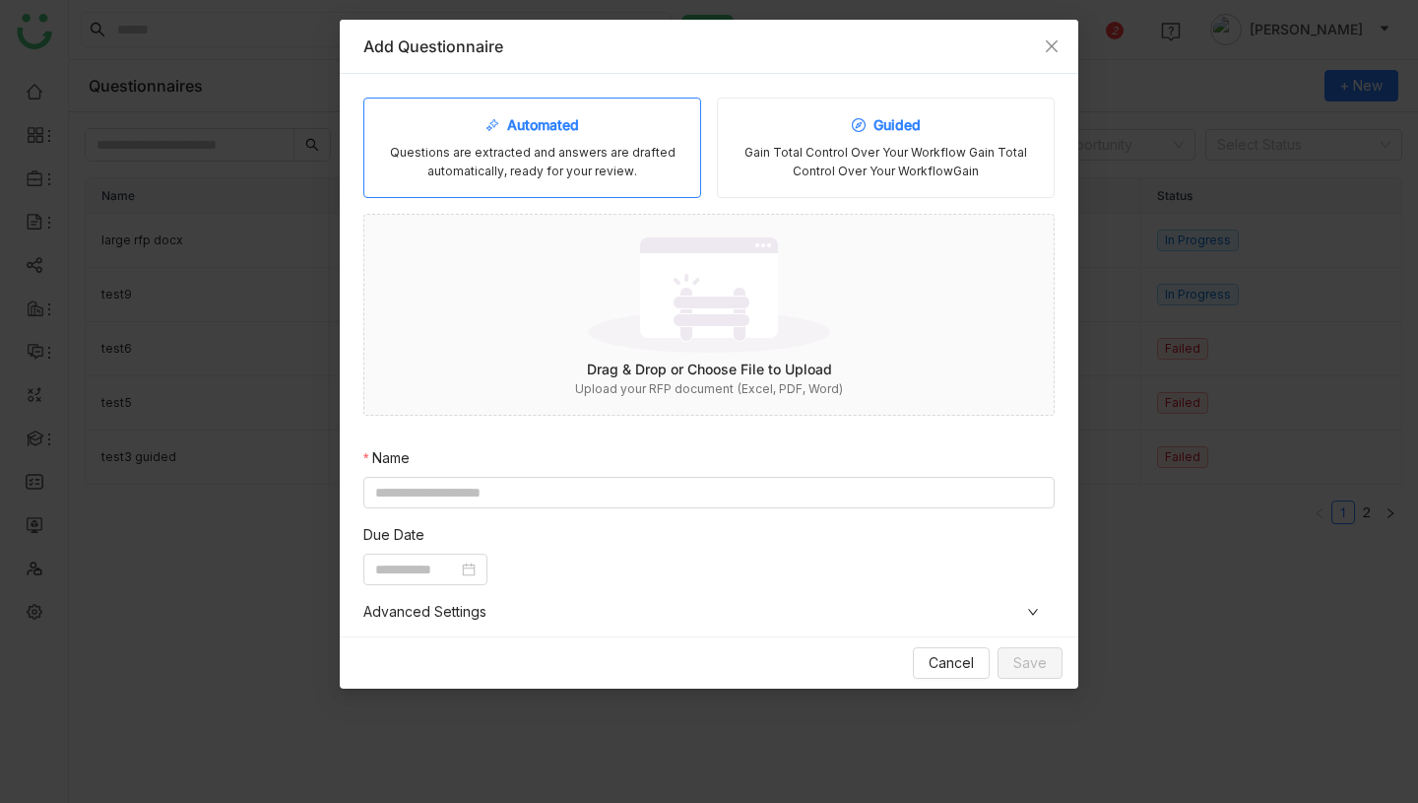
click at [833, 164] on div "Gain Total Control Over Your Workflow Gain Total Control Over Your WorkflowGain" at bounding box center [886, 162] width 304 height 37
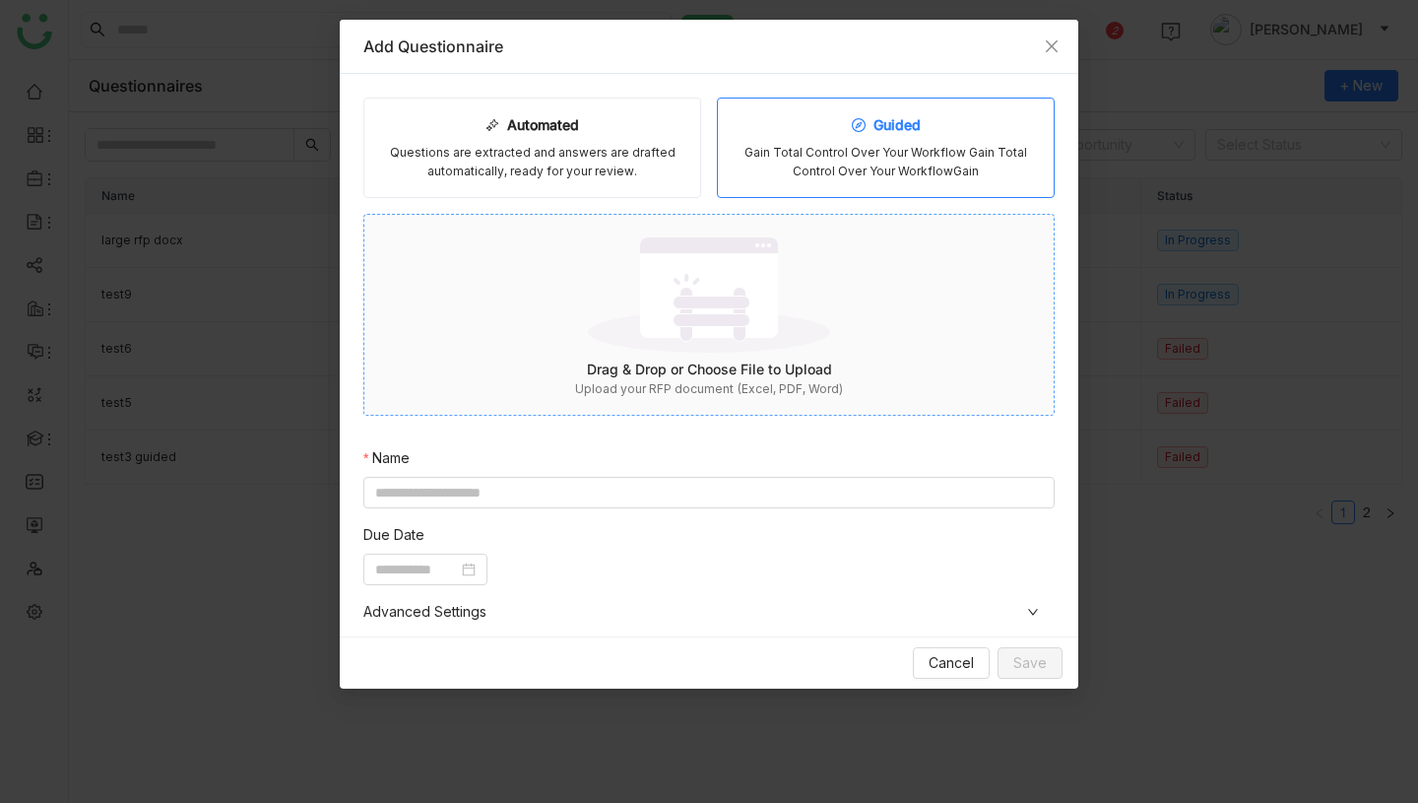
click at [742, 342] on img at bounding box center [709, 294] width 242 height 128
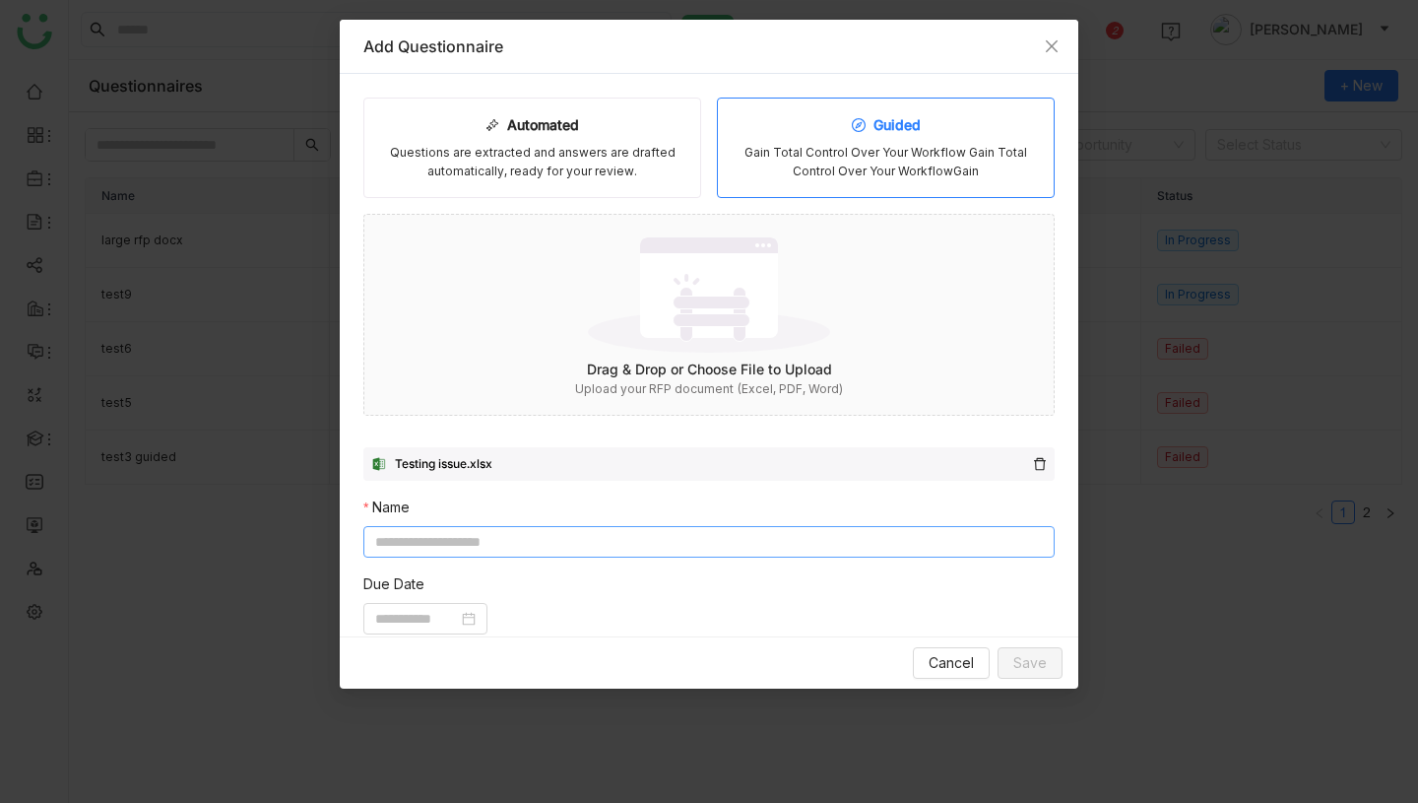
click at [744, 547] on input at bounding box center [708, 542] width 691 height 32
type input "**********"
click at [439, 615] on input at bounding box center [416, 619] width 83 height 22
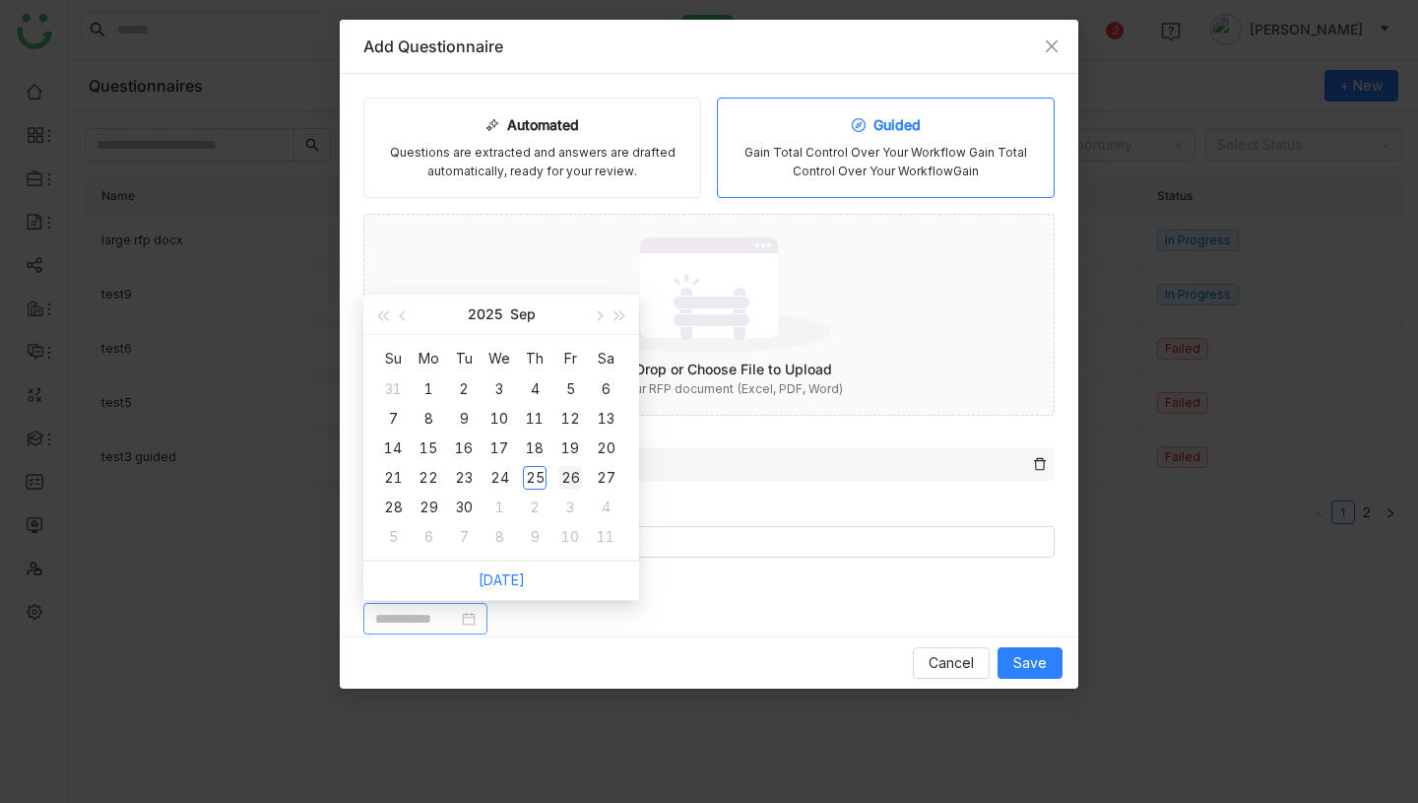
click at [567, 474] on div "26" at bounding box center [570, 478] width 24 height 24
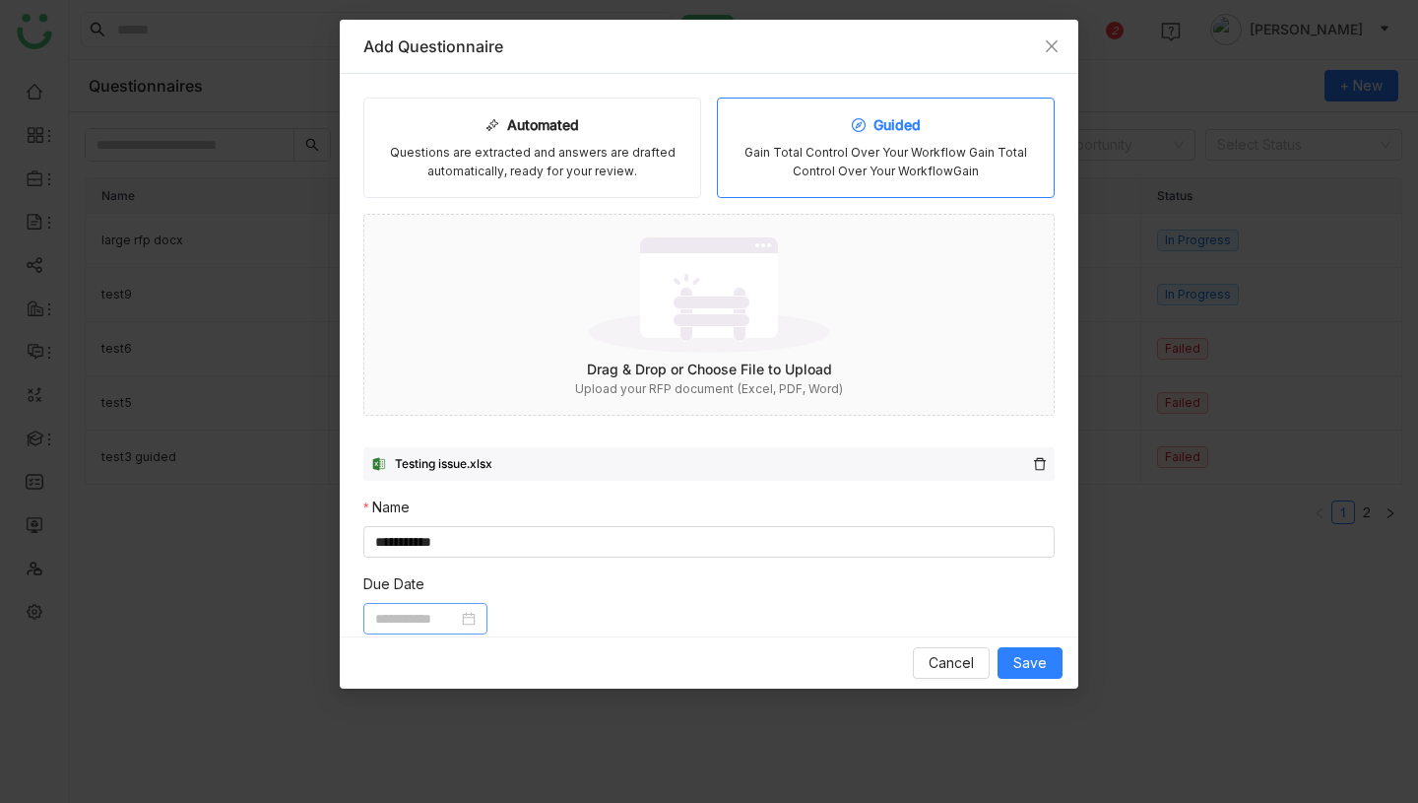
type input "**********"
click at [1041, 669] on span "Save" at bounding box center [1030, 663] width 33 height 22
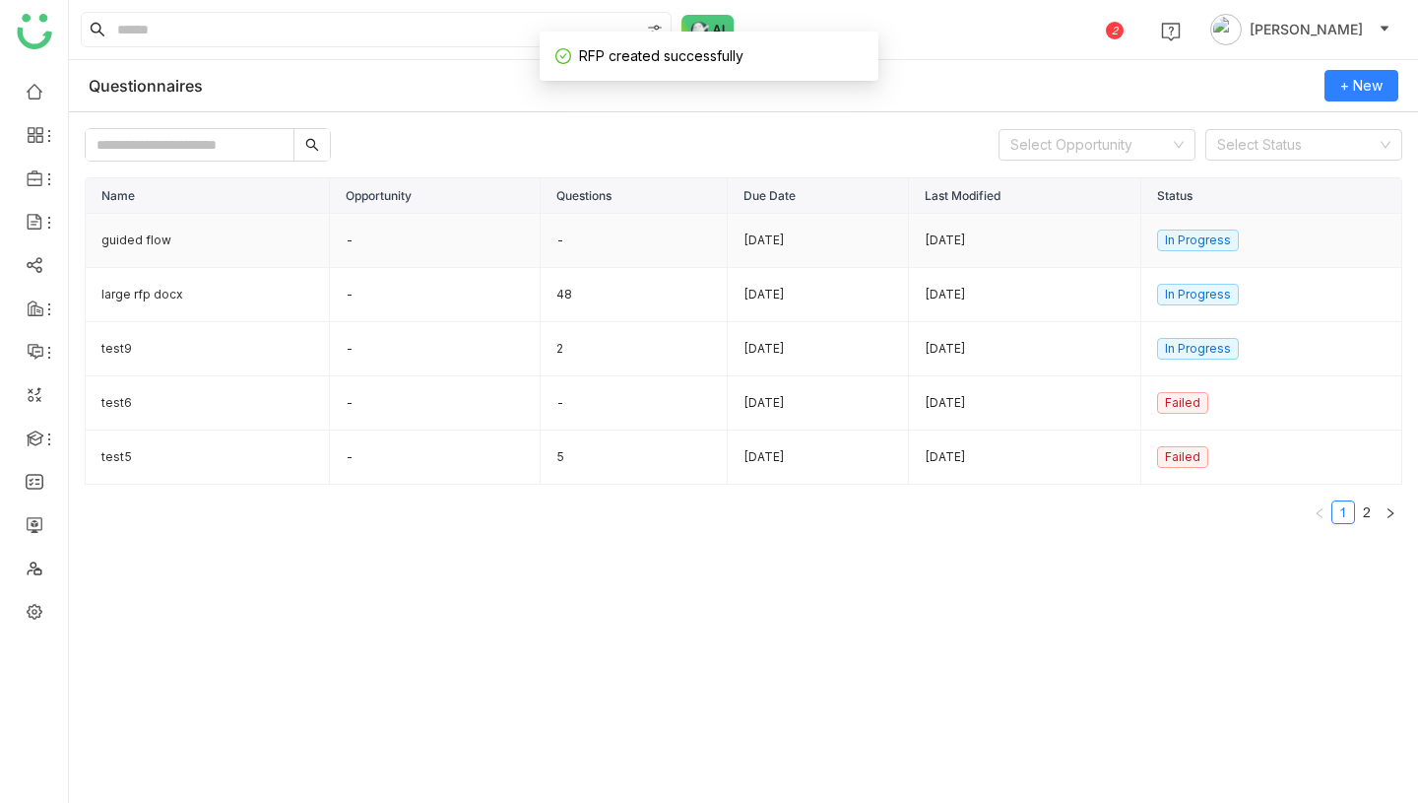
click at [137, 231] on td "guided flow" at bounding box center [208, 241] width 244 height 54
